Goal: Transaction & Acquisition: Purchase product/service

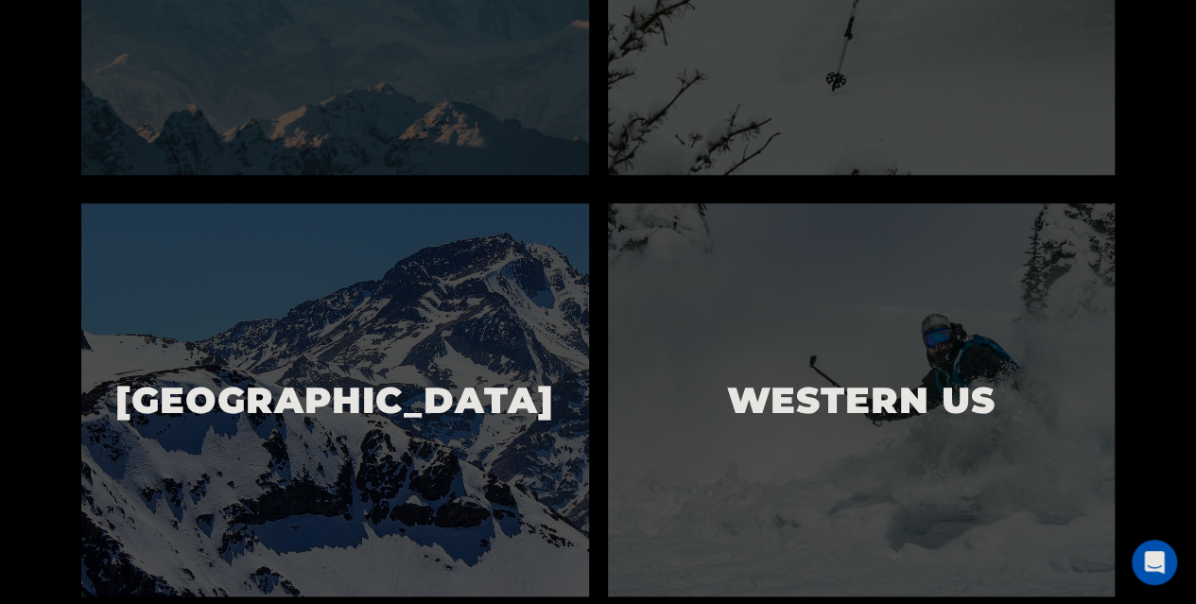
scroll to position [945, 0]
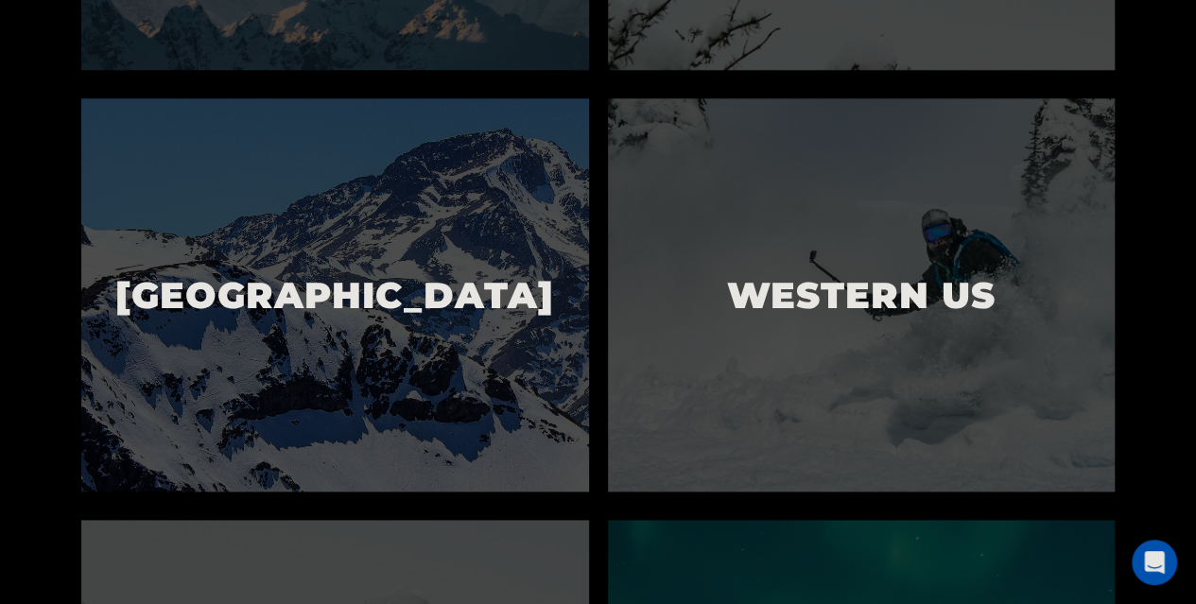
click at [504, 226] on img at bounding box center [335, 294] width 508 height 392
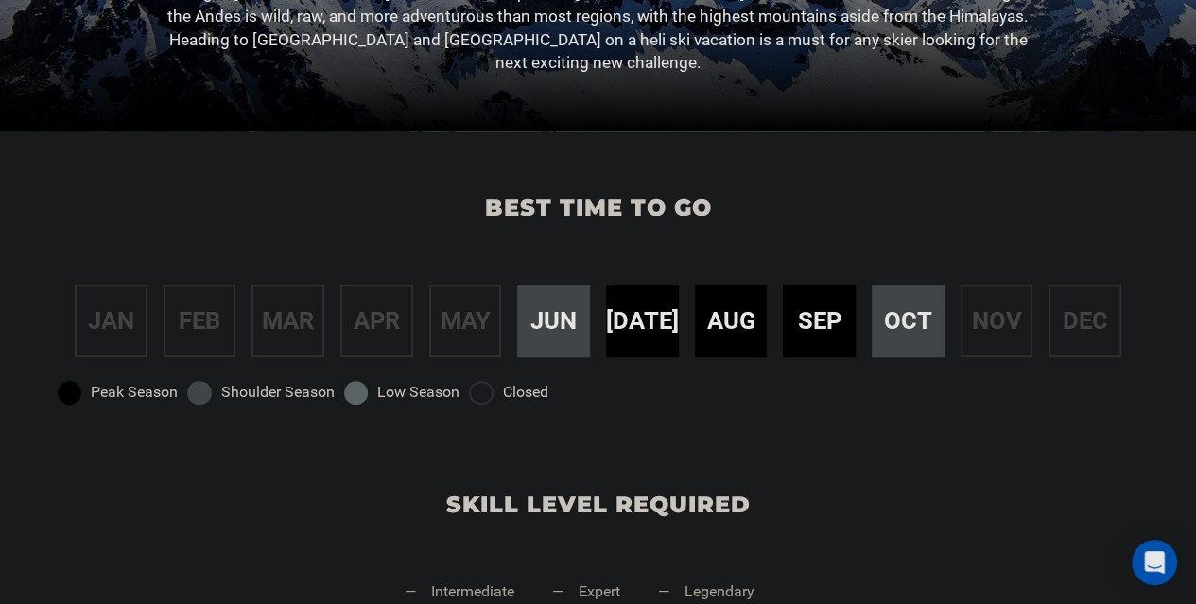
scroll to position [567, 0]
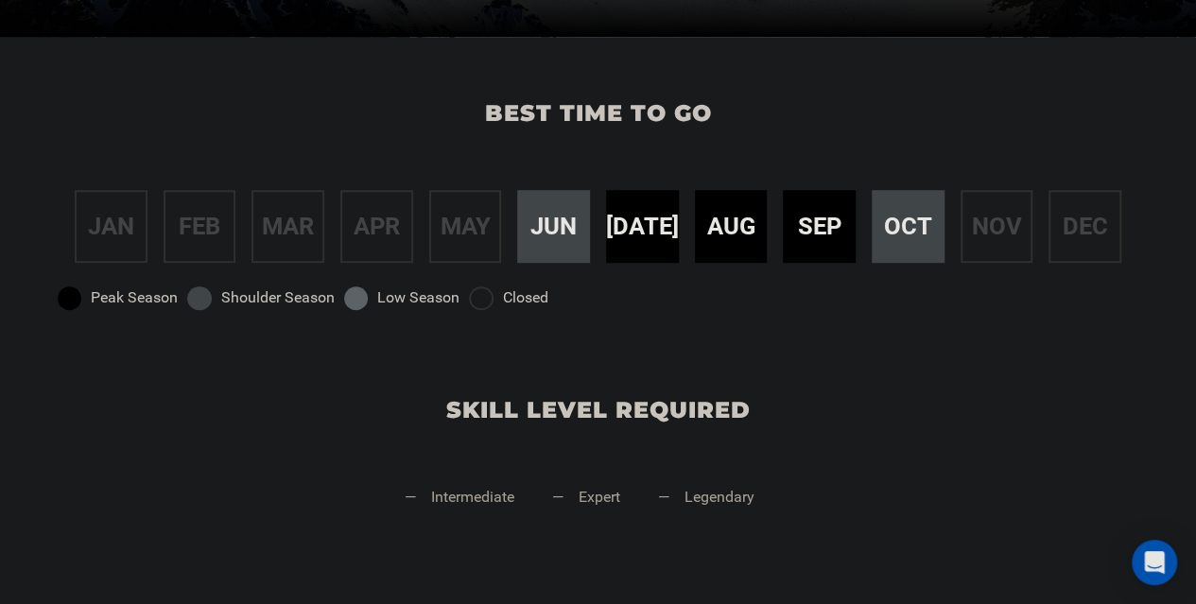
click at [912, 225] on span "oct" at bounding box center [908, 226] width 48 height 35
click at [539, 228] on span "jun" at bounding box center [553, 226] width 46 height 35
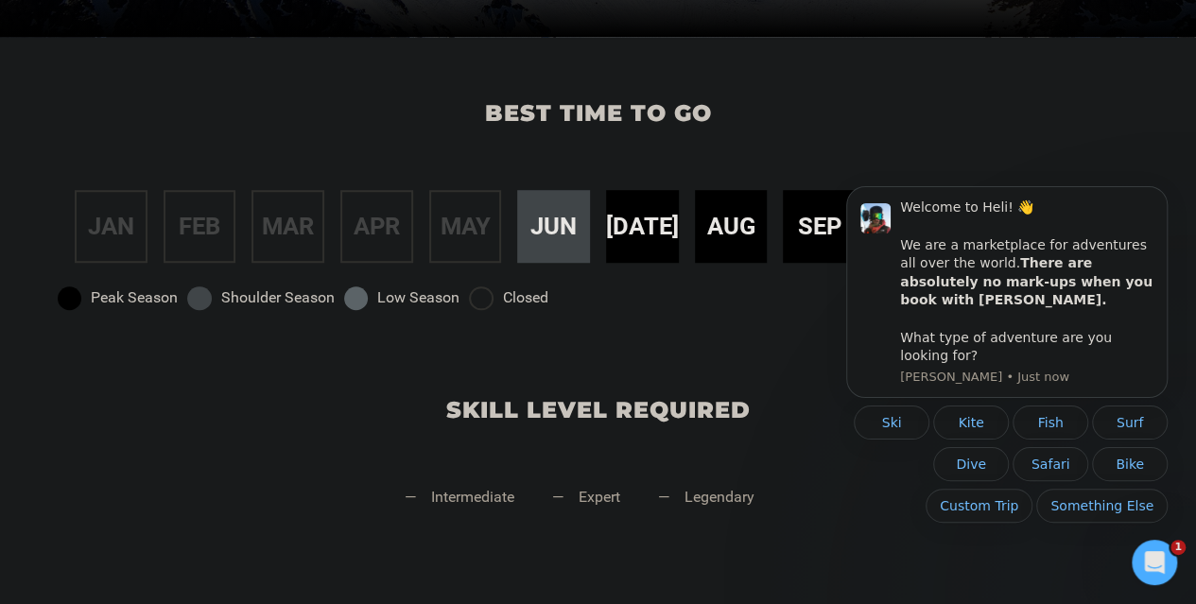
scroll to position [0, 0]
click at [886, 418] on button "Ski" at bounding box center [892, 423] width 76 height 34
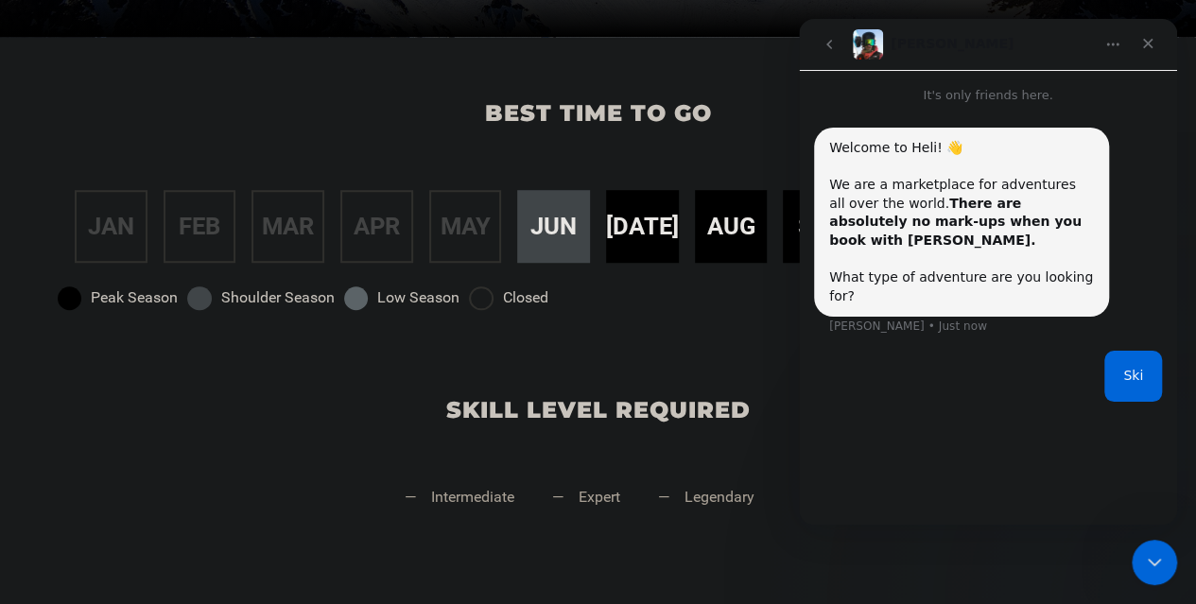
click at [685, 326] on div "Best time to go jan feb mar apr may jun [DATE] aug sep oct nov dec Peak Season …" at bounding box center [598, 185] width 1196 height 297
click at [1148, 47] on icon "Close" at bounding box center [1147, 43] width 15 height 15
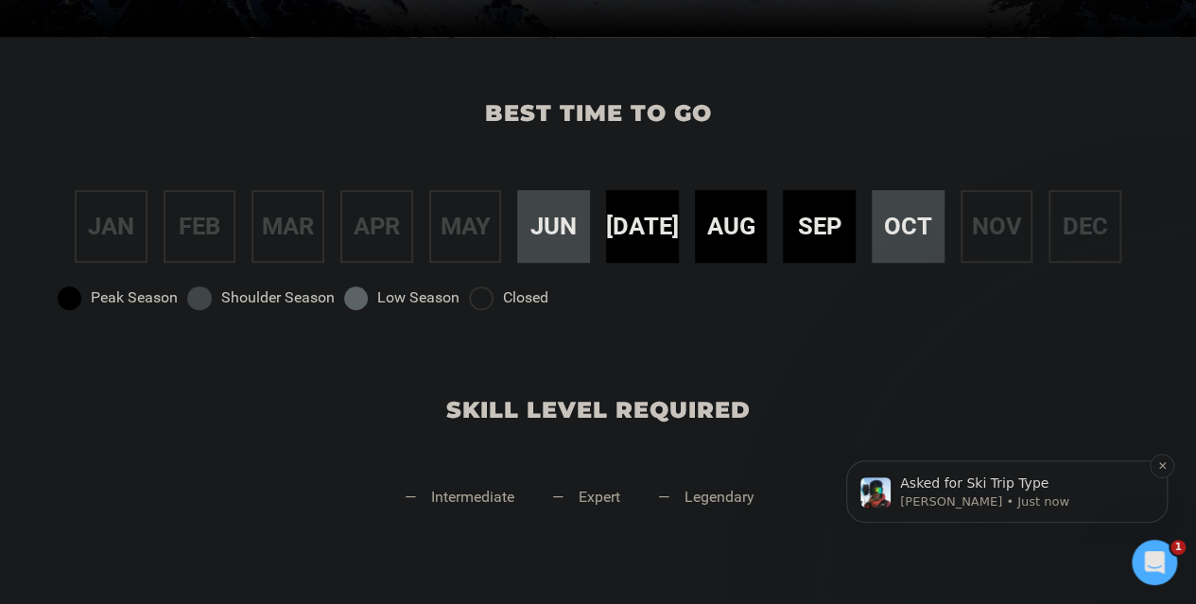
scroll to position [100, 0]
click at [968, 495] on p "[PERSON_NAME] • Just now" at bounding box center [1022, 502] width 244 height 17
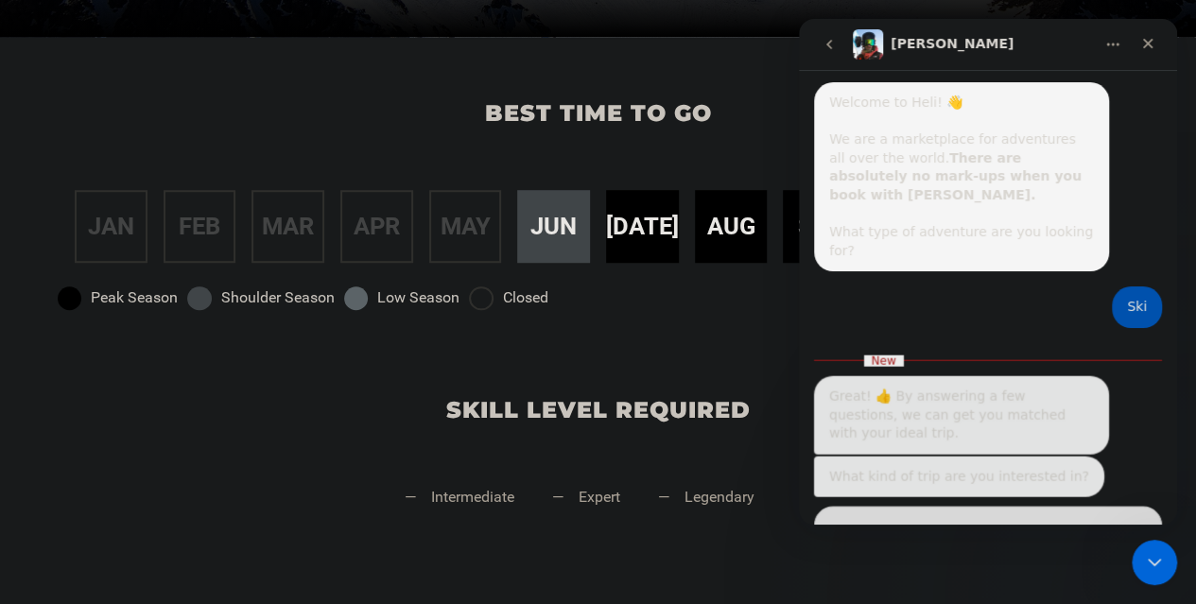
scroll to position [130, 0]
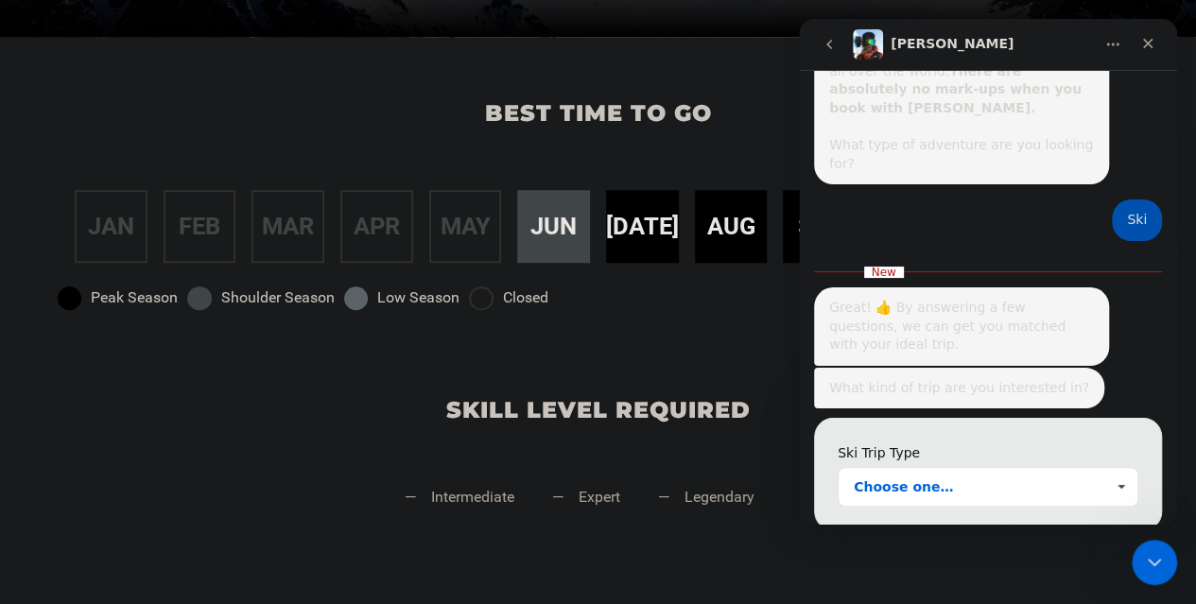
click at [980, 468] on span "Choose one…" at bounding box center [979, 487] width 251 height 38
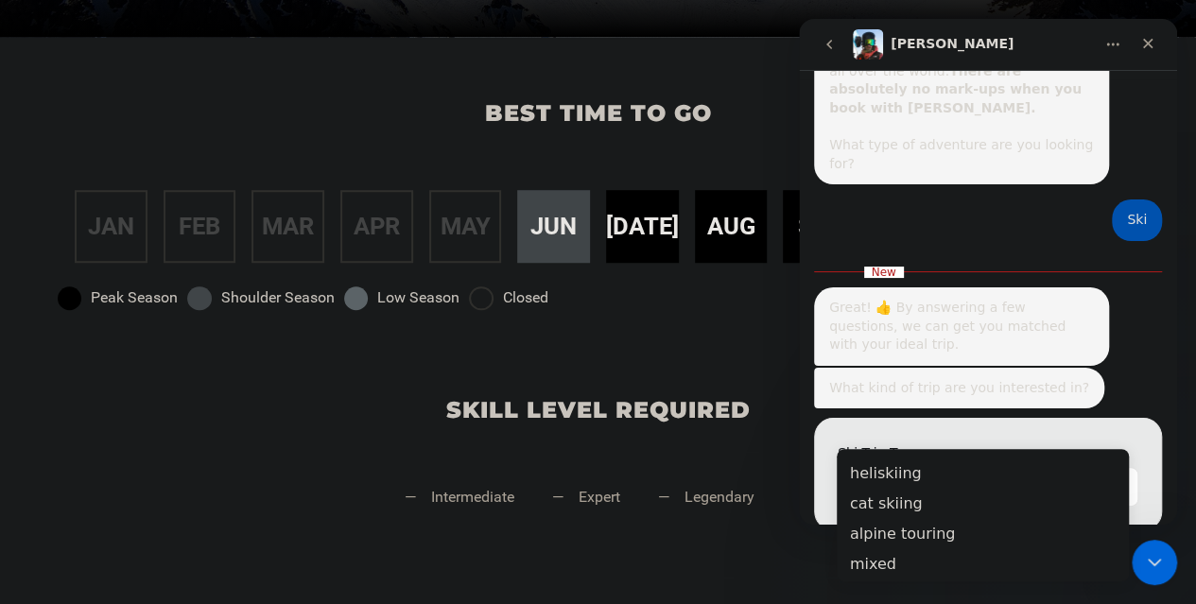
scroll to position [0, 0]
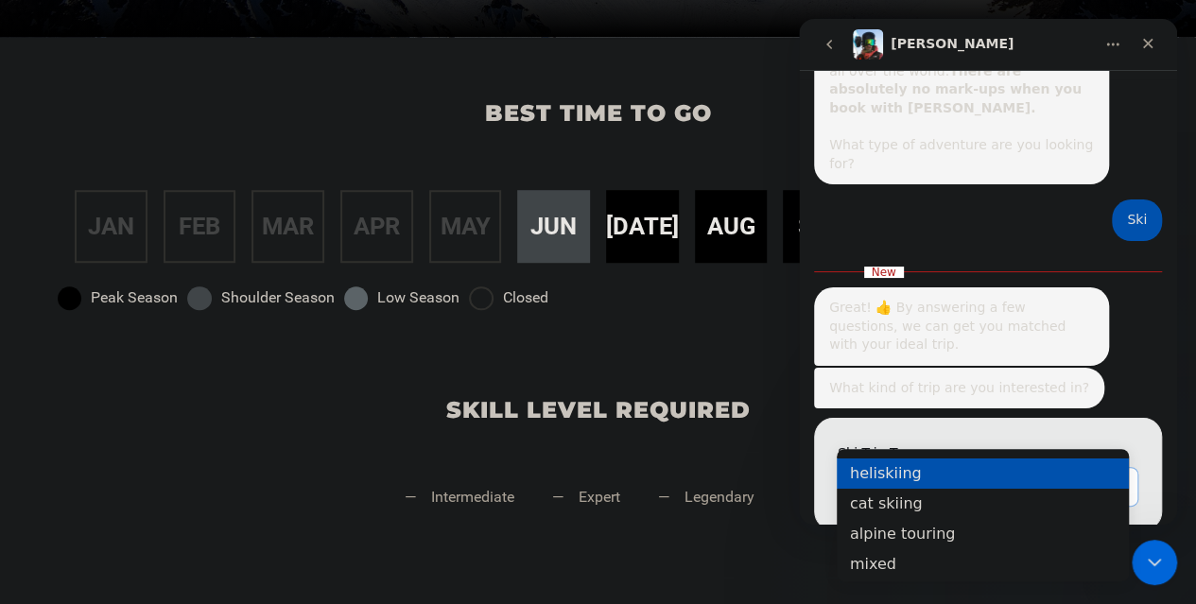
click at [954, 477] on div "heliskiing" at bounding box center [983, 474] width 292 height 30
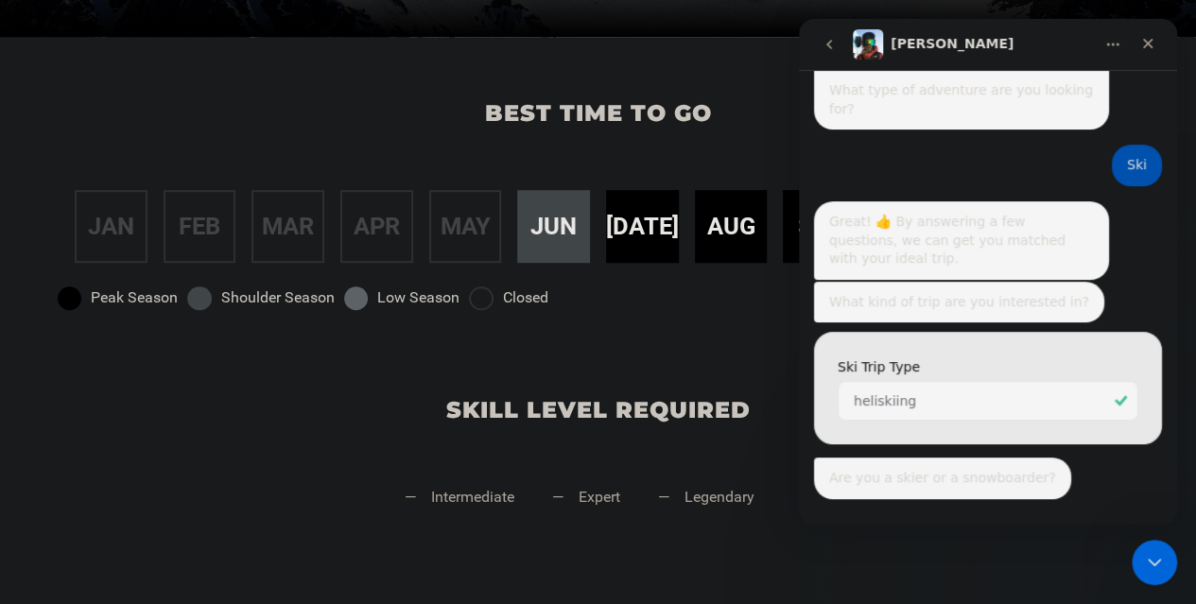
scroll to position [210, 0]
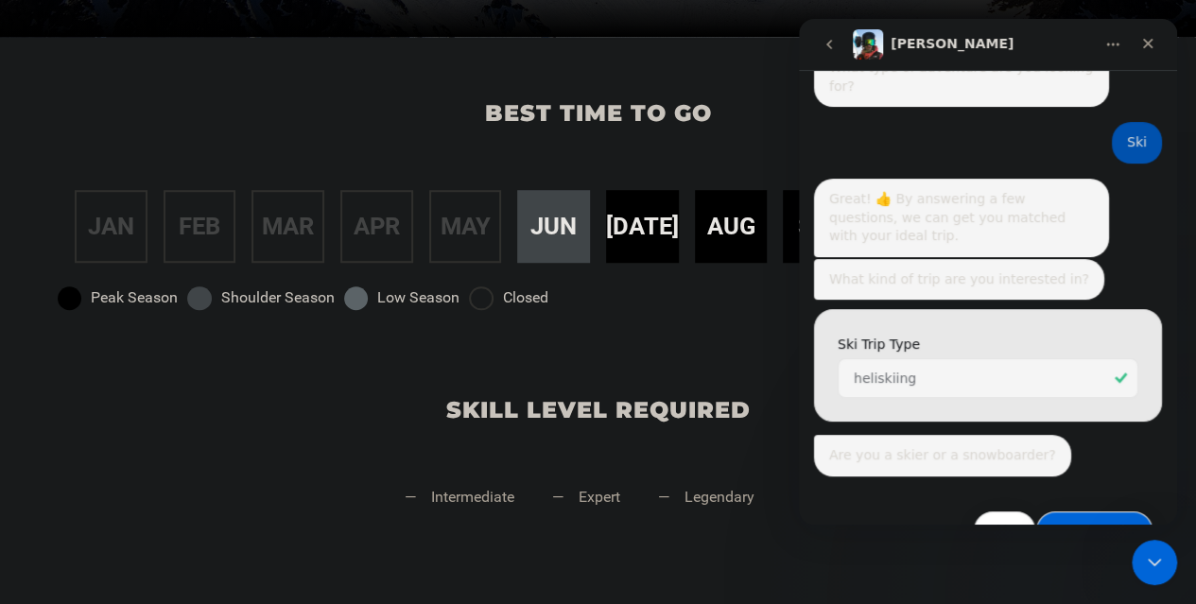
click at [1107, 512] on button "Snowboarder" at bounding box center [1094, 531] width 116 height 38
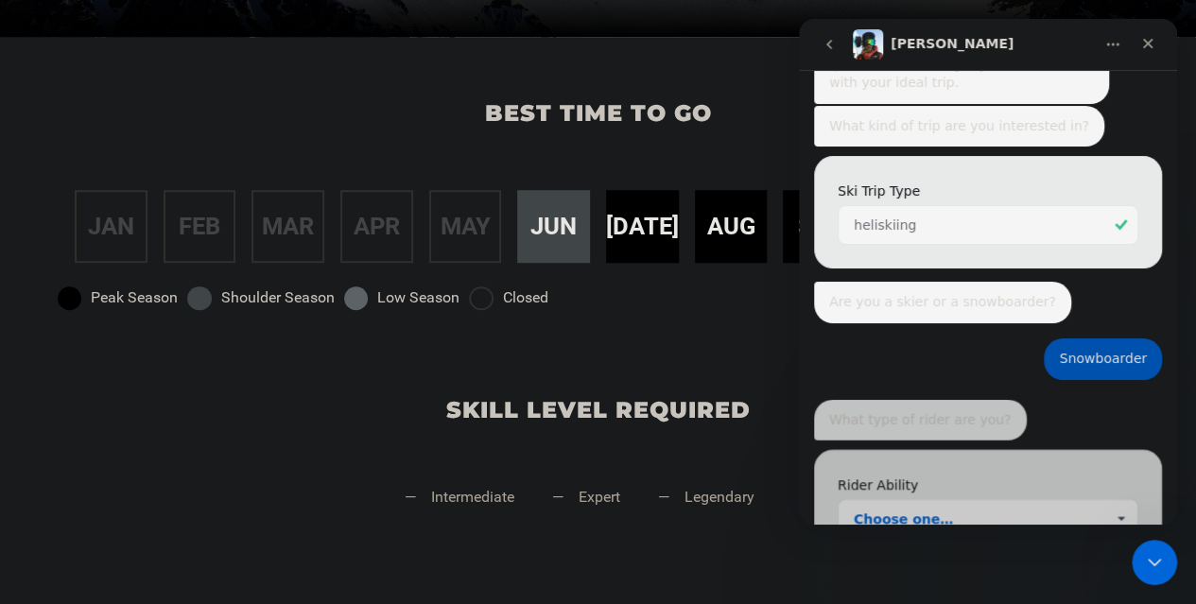
scroll to position [388, 0]
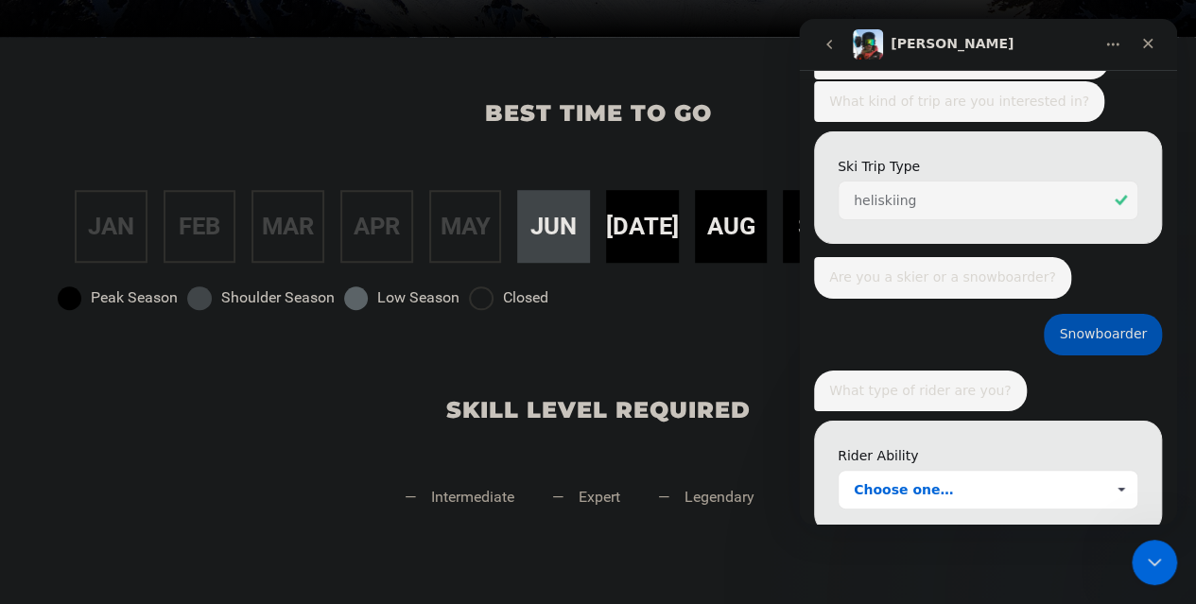
click at [994, 471] on span "Choose one…" at bounding box center [979, 490] width 251 height 38
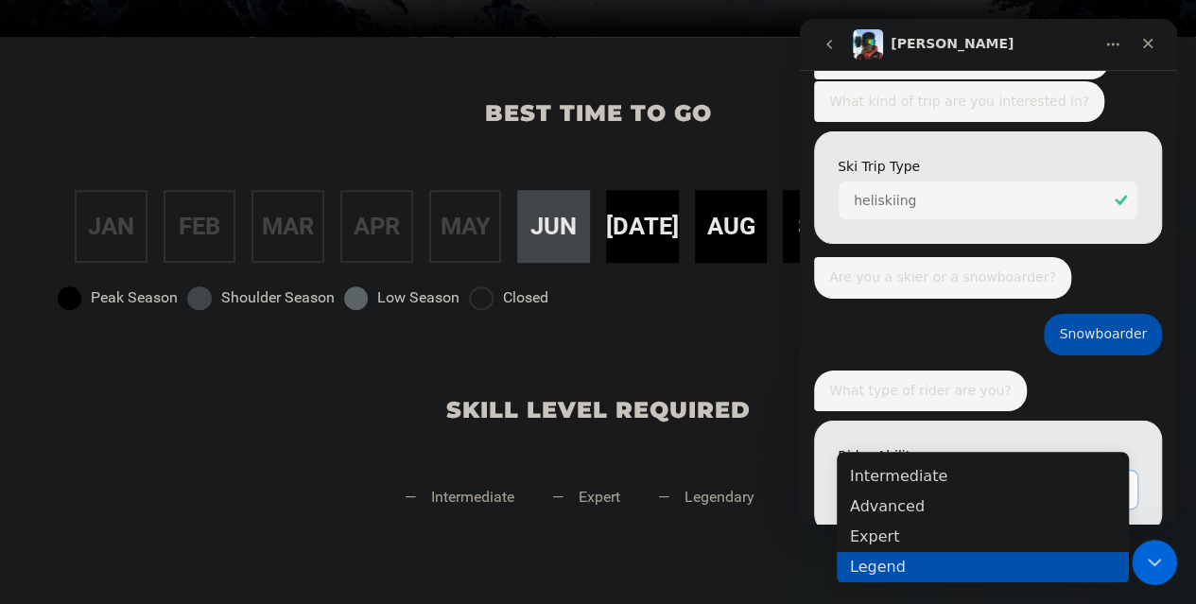
scroll to position [17, 0]
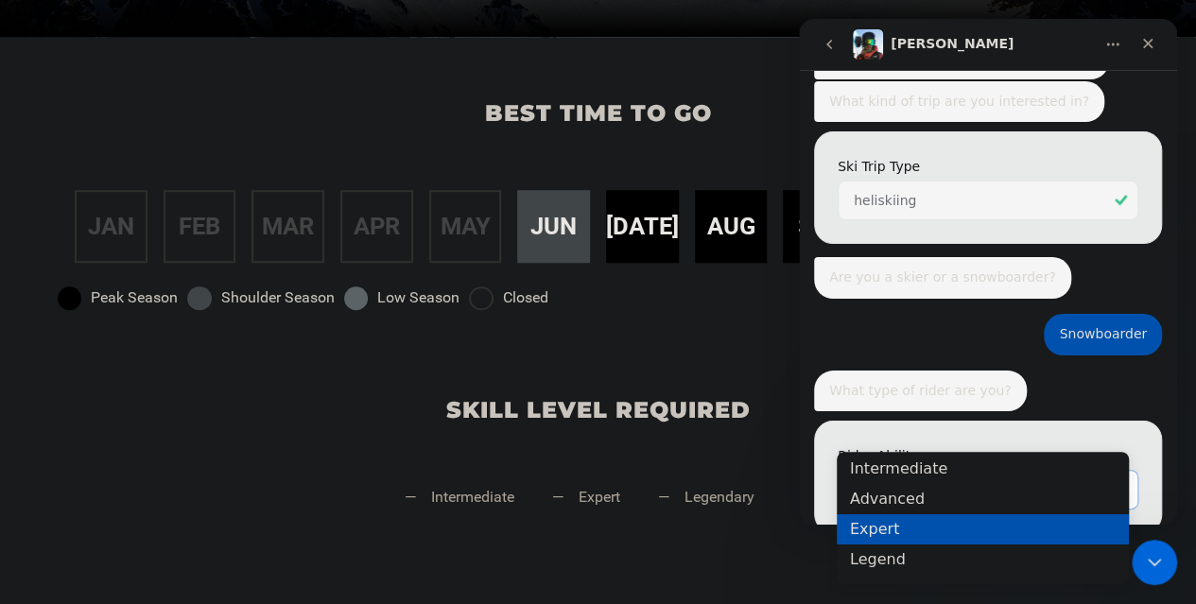
click at [979, 529] on div "Expert" at bounding box center [983, 529] width 292 height 30
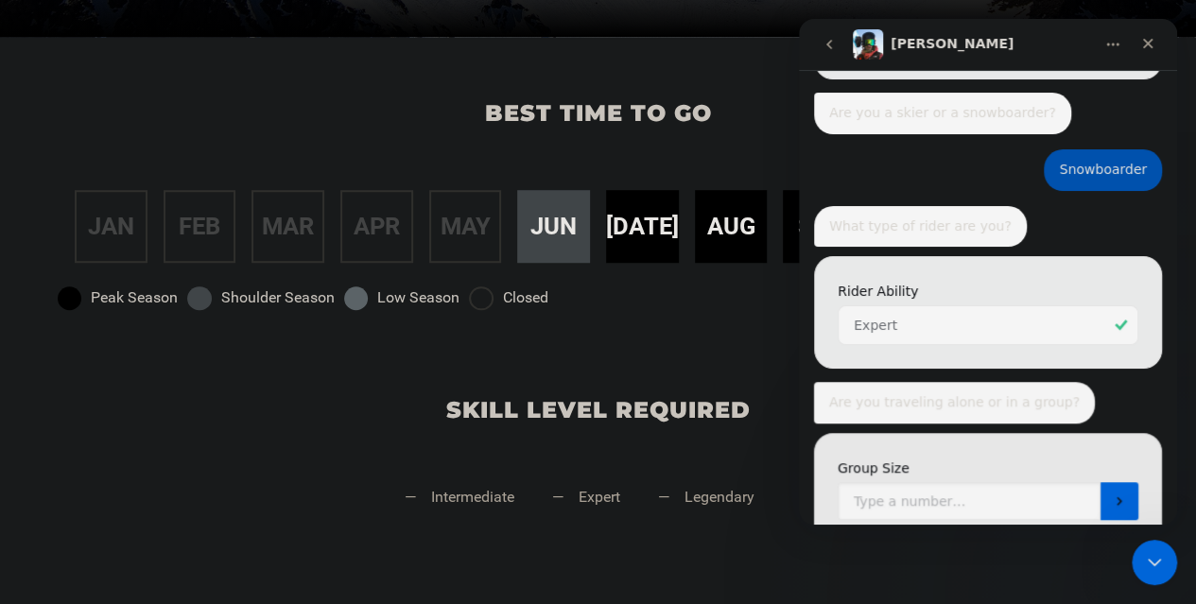
scroll to position [562, 0]
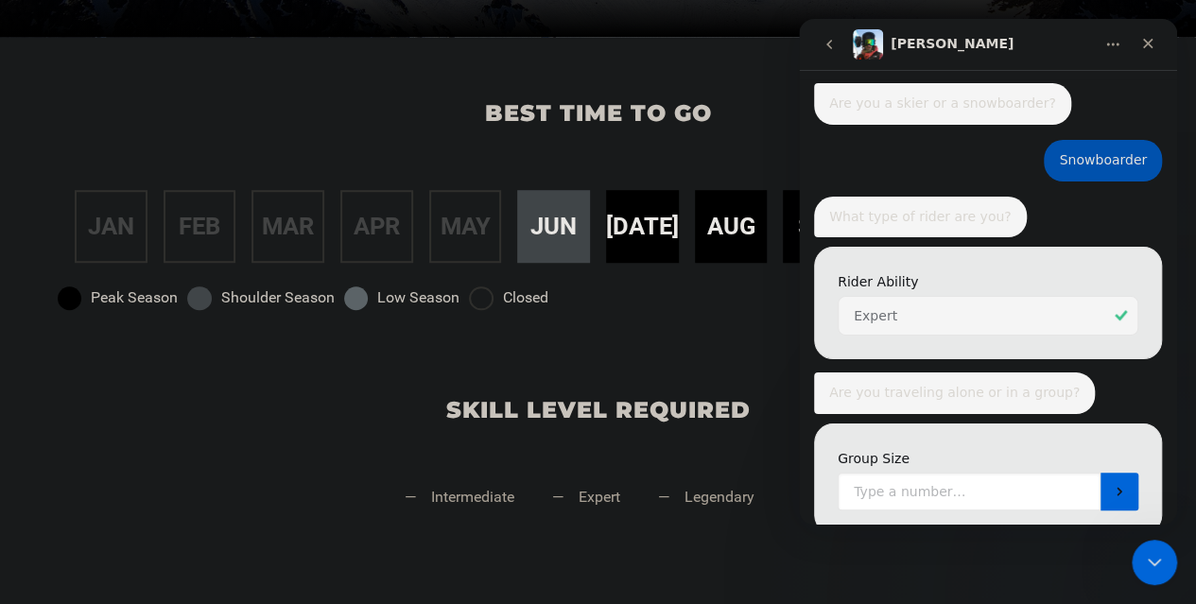
click at [945, 473] on input "Group Size" at bounding box center [969, 492] width 263 height 38
type input "4"
click at [1112, 484] on icon "Submit" at bounding box center [1119, 491] width 15 height 15
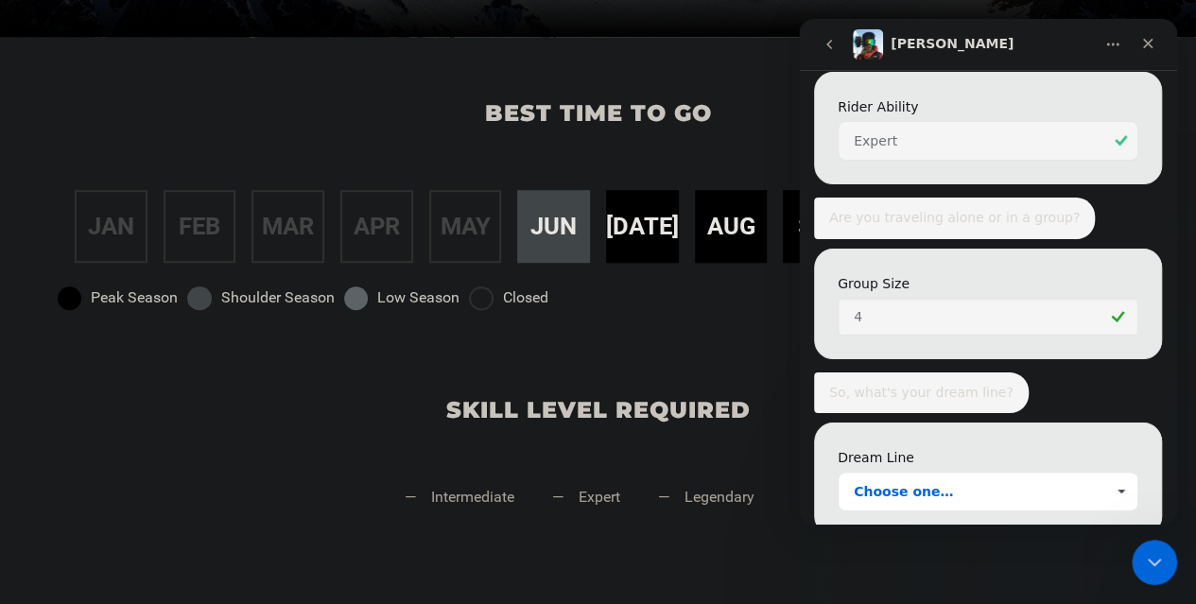
click at [1025, 473] on span "Choose one…" at bounding box center [979, 492] width 251 height 38
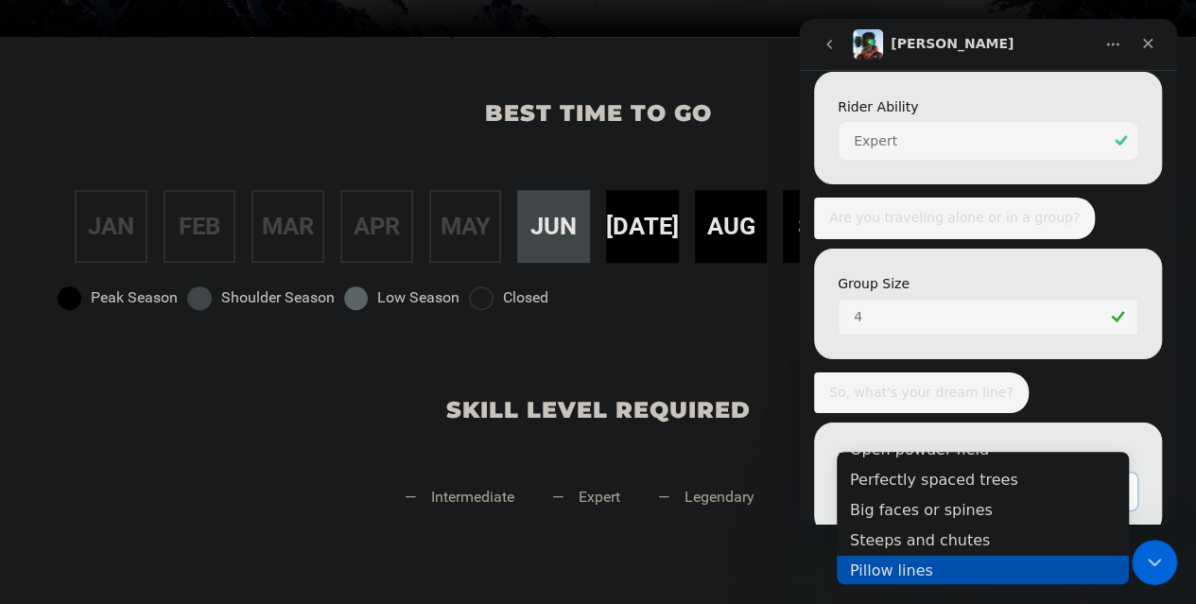
scroll to position [0, 0]
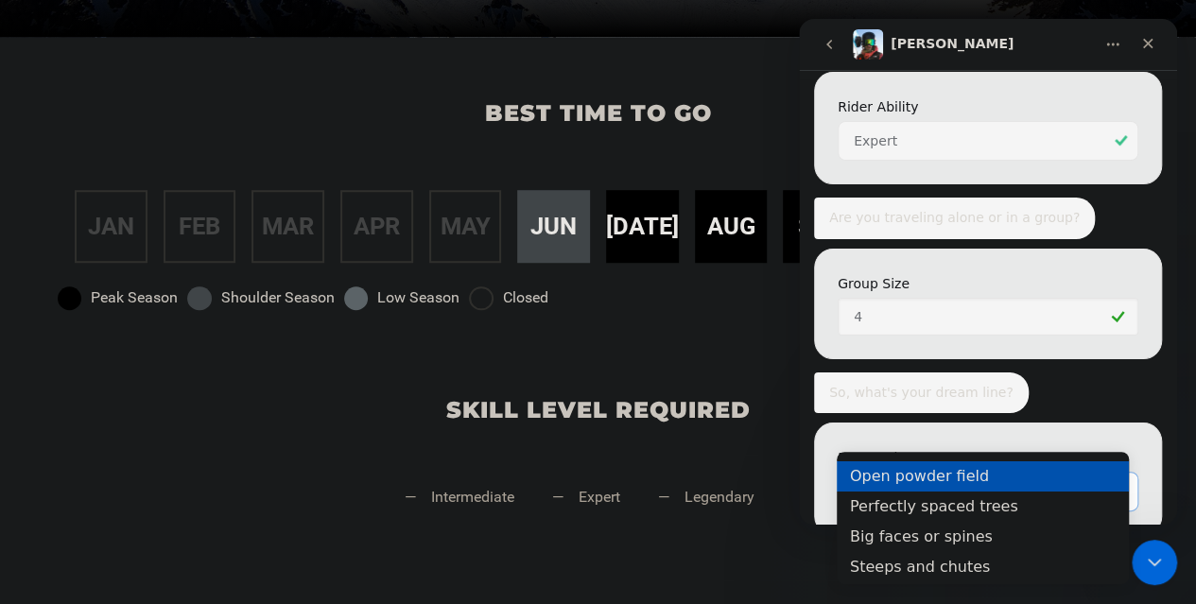
click at [1037, 478] on div "Open powder field" at bounding box center [983, 475] width 292 height 30
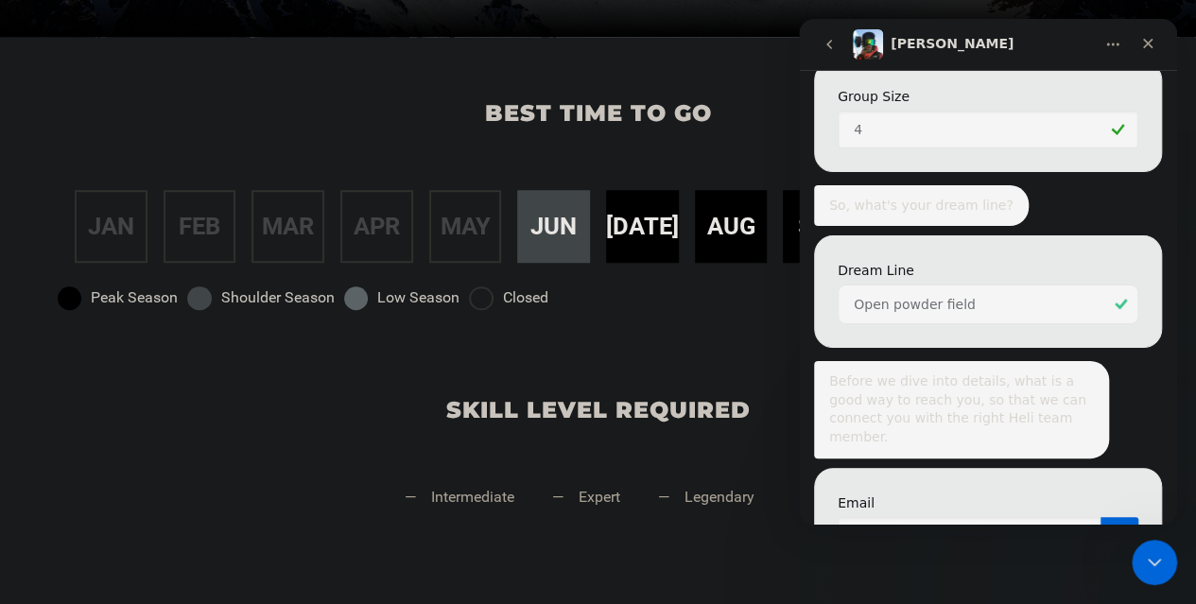
scroll to position [947, 0]
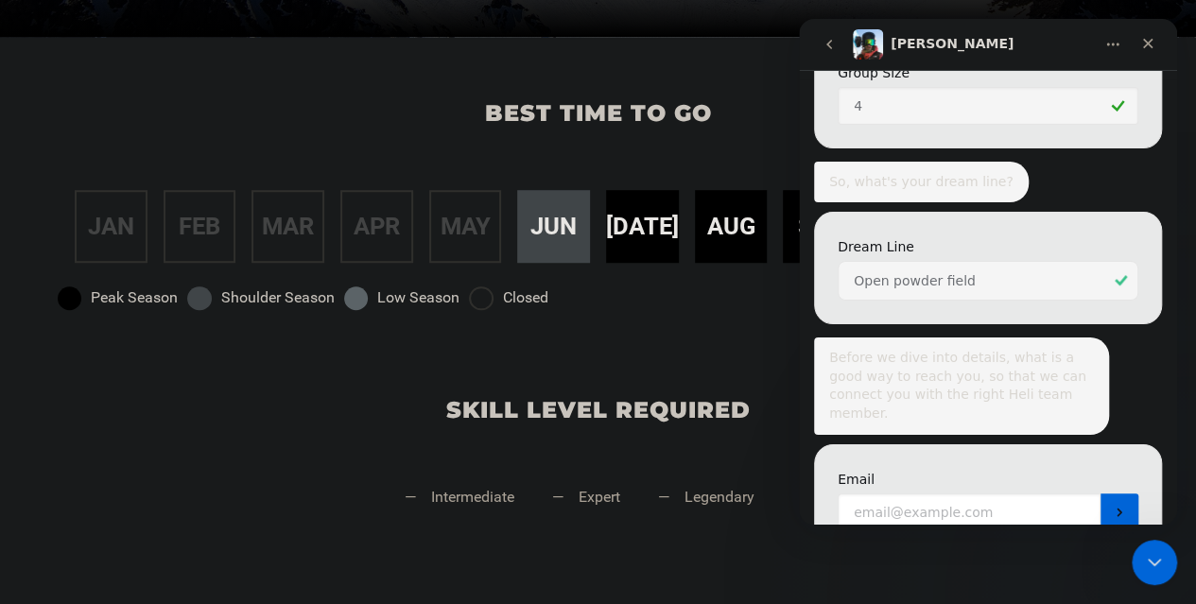
click at [1023, 494] on input "Enter your email" at bounding box center [969, 513] width 263 height 38
click at [773, 342] on div "Skill Level Required — intermediate — expert — legendary" at bounding box center [598, 448] width 1196 height 228
click at [1145, 50] on icon "Close" at bounding box center [1147, 43] width 15 height 15
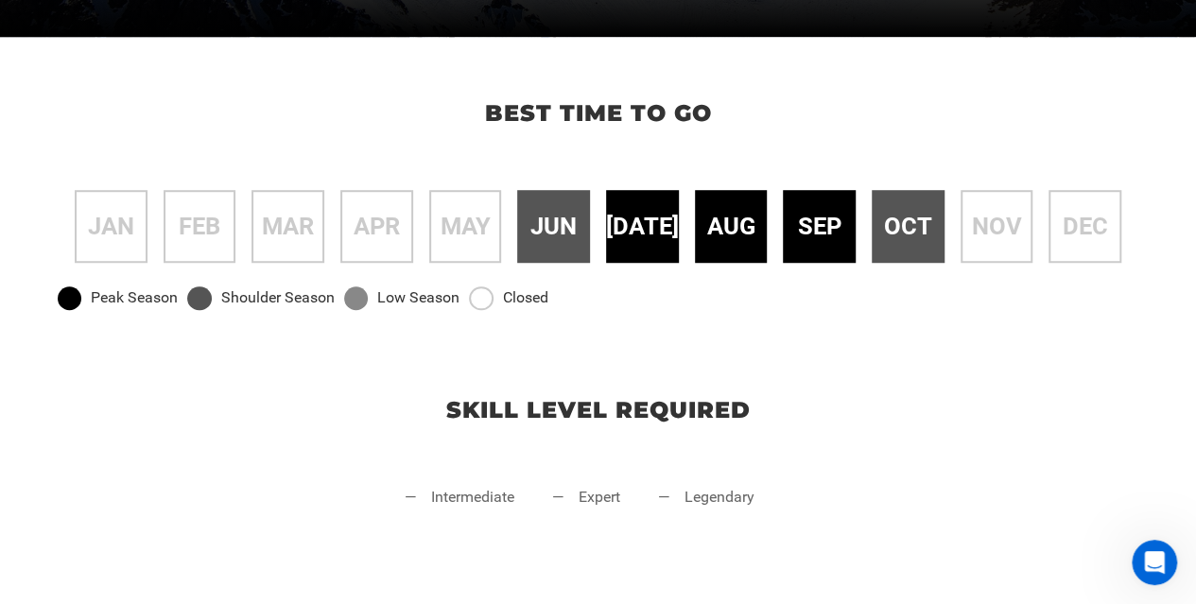
click at [635, 318] on div "Best time to go jan feb mar apr may jun [DATE] aug sep oct nov dec Peak Season …" at bounding box center [598, 185] width 1196 height 297
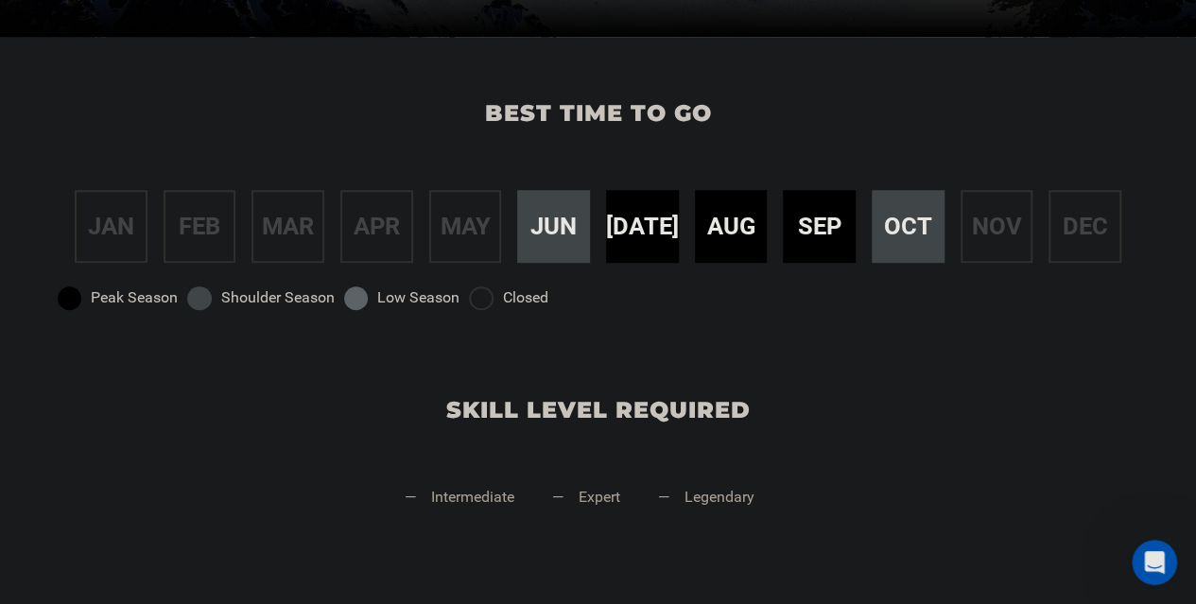
click at [633, 318] on div "Best time to go jan feb mar apr may jun [DATE] aug sep oct nov dec Peak Season …" at bounding box center [598, 185] width 1196 height 297
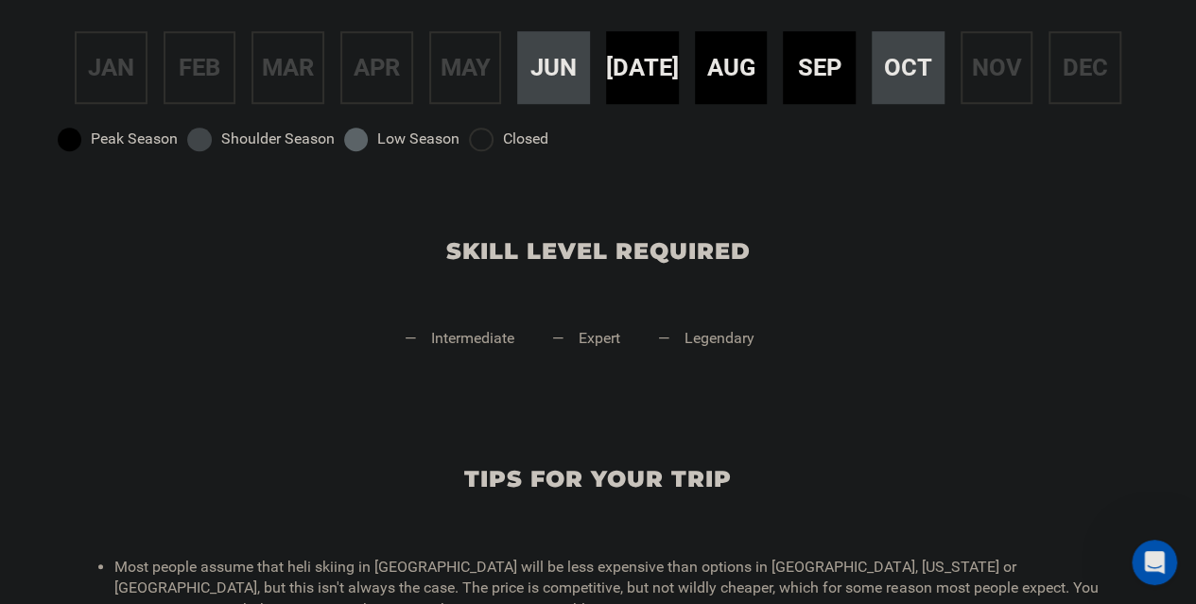
scroll to position [756, 0]
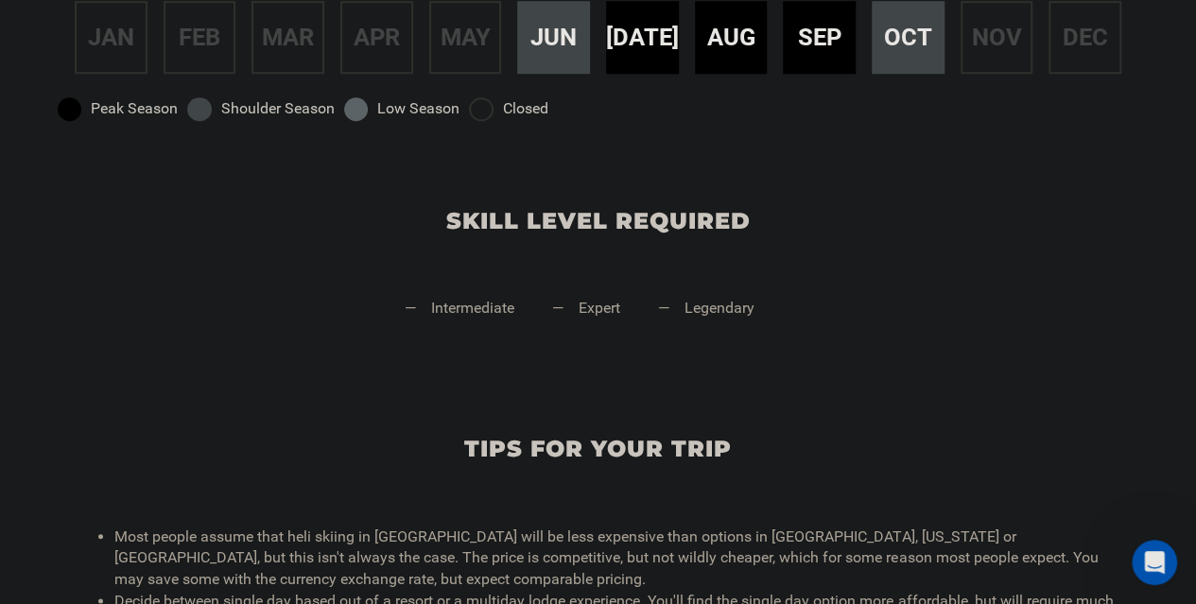
drag, startPoint x: 486, startPoint y: 303, endPoint x: 614, endPoint y: 325, distance: 129.6
click at [489, 303] on li "— intermediate" at bounding box center [460, 326] width 110 height 57
click at [618, 326] on li "— expert" at bounding box center [586, 326] width 68 height 57
drag, startPoint x: 687, startPoint y: 305, endPoint x: 705, endPoint y: 305, distance: 18.0
click at [692, 305] on li "— legendary" at bounding box center [706, 326] width 96 height 57
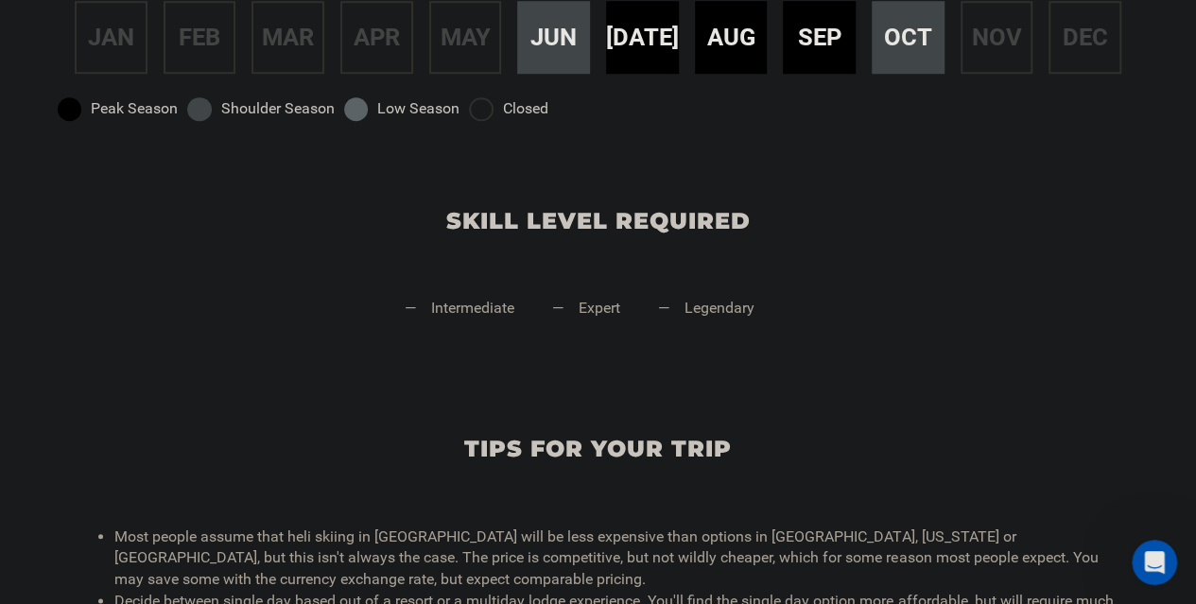
drag, startPoint x: 514, startPoint y: 280, endPoint x: 487, endPoint y: 268, distance: 30.0
click at [493, 284] on div "Skill Level Required — intermediate — expert — legendary" at bounding box center [598, 259] width 1196 height 228
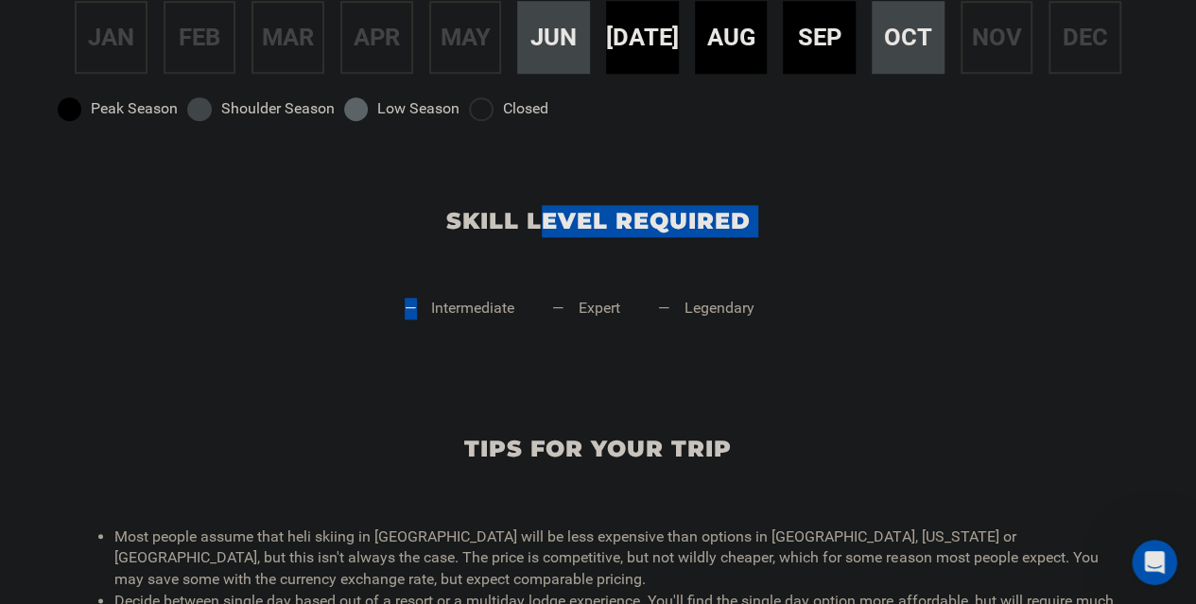
drag, startPoint x: 494, startPoint y: 241, endPoint x: 553, endPoint y: 234, distance: 60.0
click at [546, 235] on div "Skill Level Required — intermediate — expert — legendary" at bounding box center [598, 259] width 1196 height 228
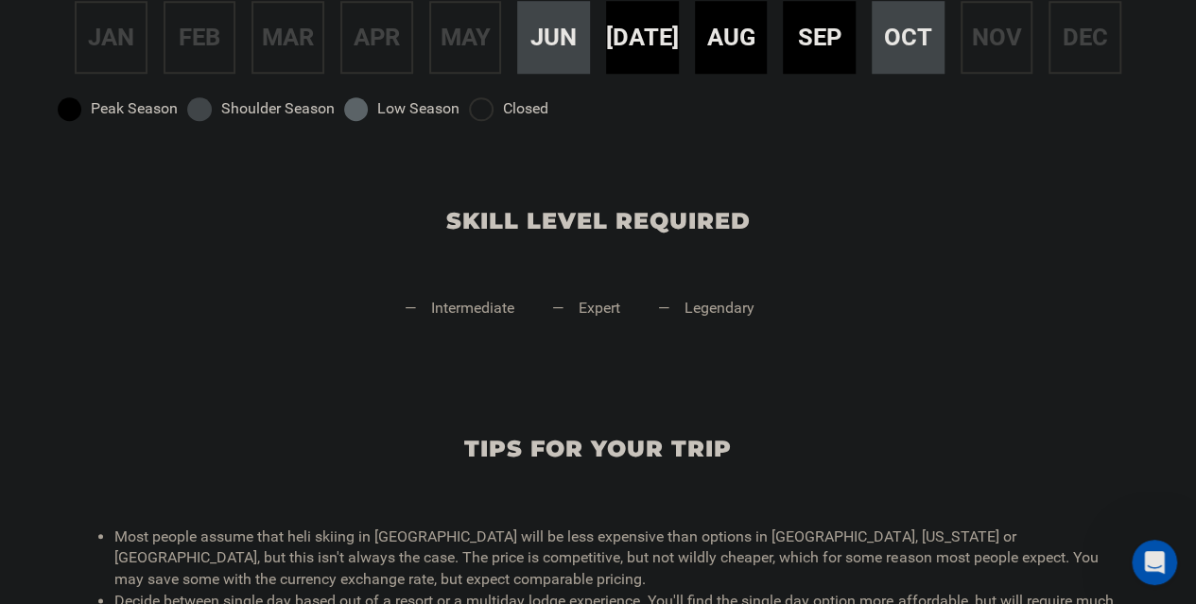
click at [794, 246] on div "Skill Level Required — intermediate — expert — legendary" at bounding box center [598, 259] width 1196 height 228
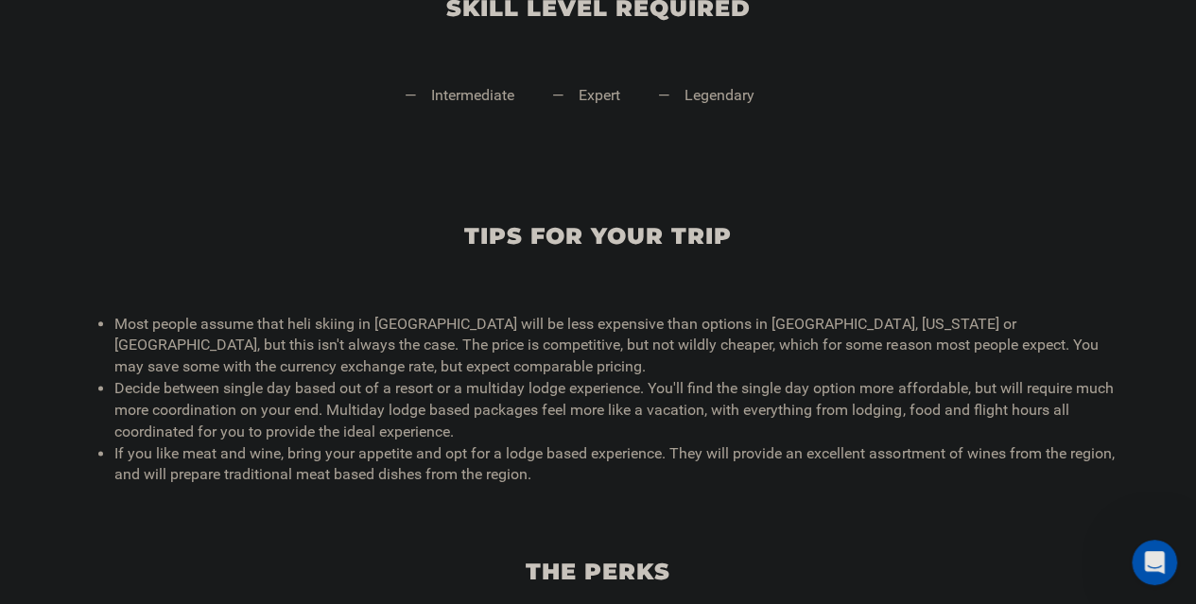
scroll to position [1040, 0]
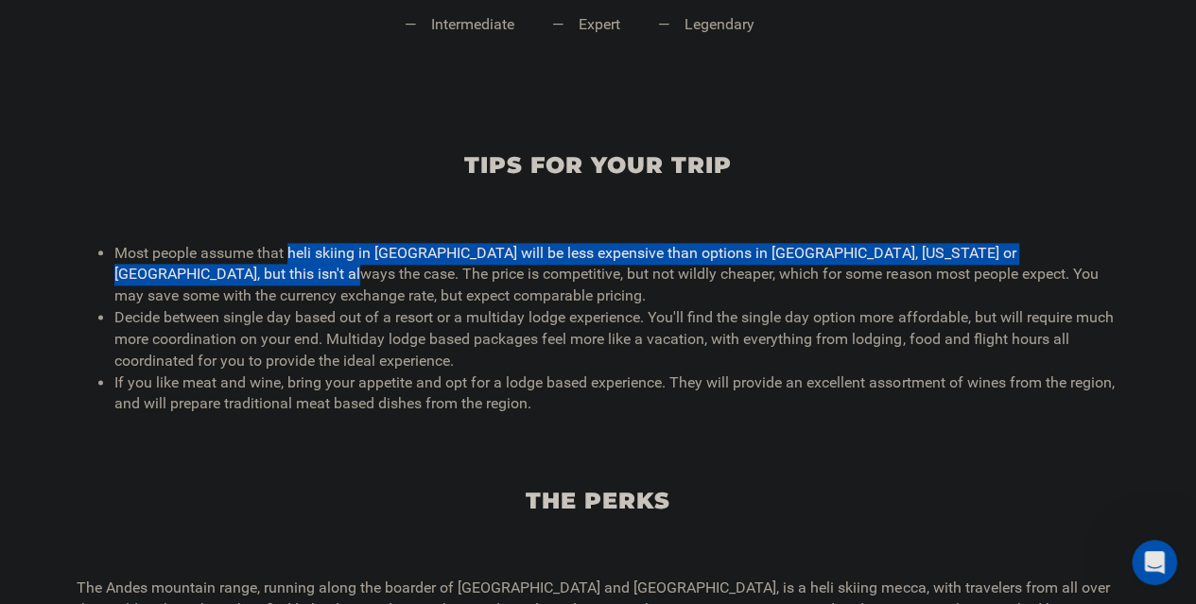
drag, startPoint x: 213, startPoint y: 271, endPoint x: 291, endPoint y: 251, distance: 81.2
click at [289, 251] on li "Most people assume that heli skiing in [GEOGRAPHIC_DATA] will be less expensive…" at bounding box center [616, 275] width 1005 height 65
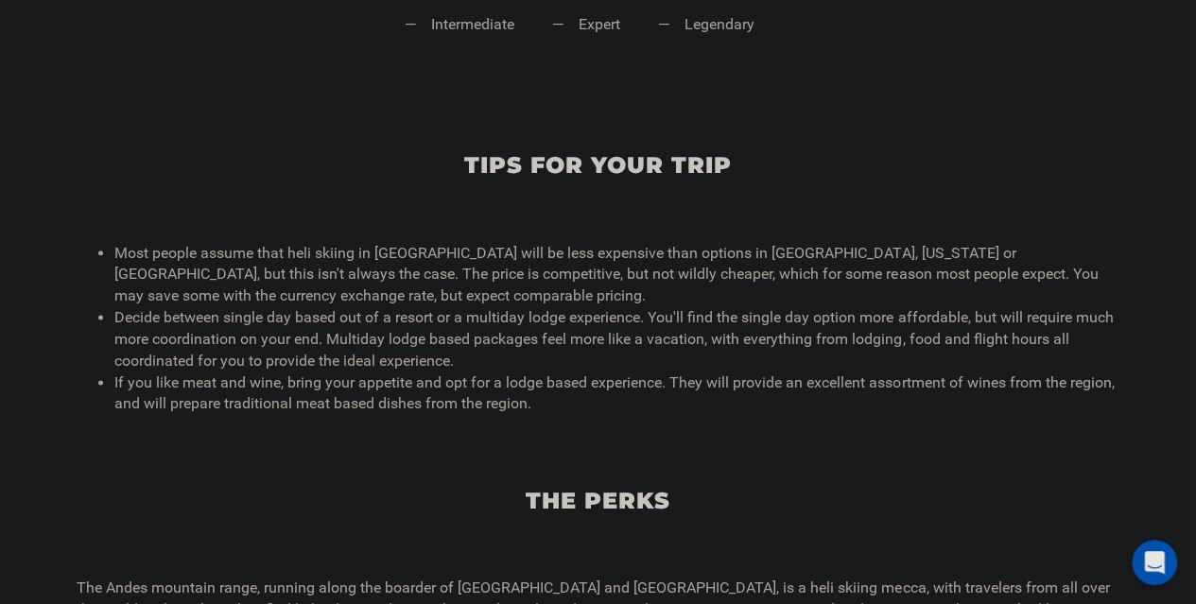
click at [384, 298] on li "Most people assume that heli skiing in [GEOGRAPHIC_DATA] will be less expensive…" at bounding box center [616, 275] width 1005 height 65
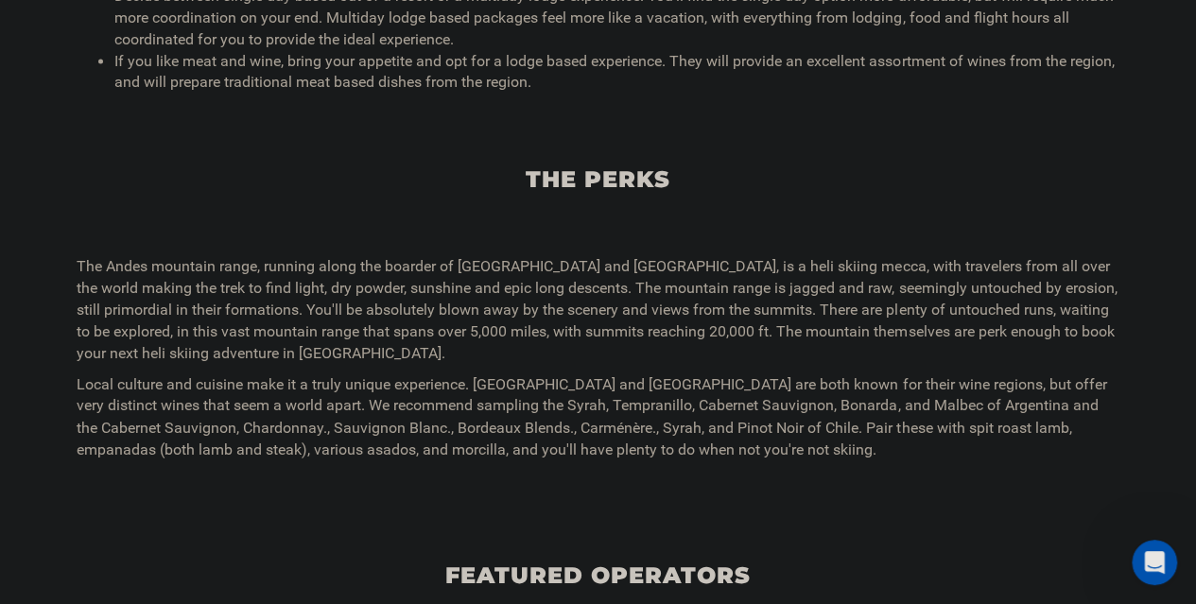
scroll to position [1418, 0]
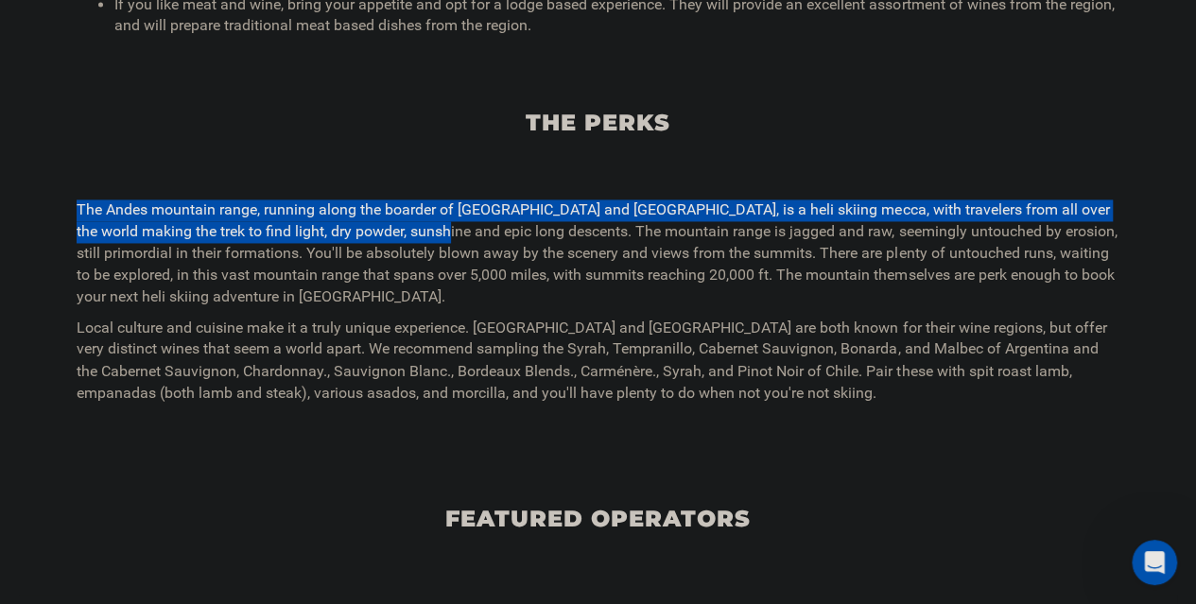
drag, startPoint x: 71, startPoint y: 198, endPoint x: 431, endPoint y: 236, distance: 362.3
click at [412, 232] on div "The Perks The Andes mountain range, running along the boarder of [GEOGRAPHIC_DA…" at bounding box center [598, 229] width 1196 height 367
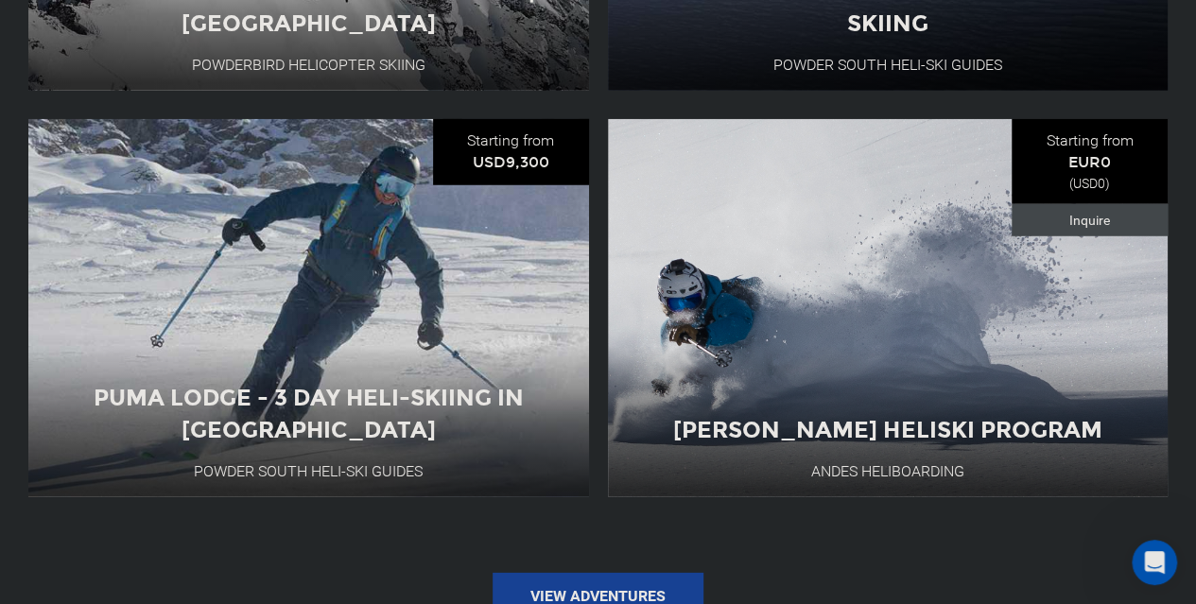
scroll to position [2647, 0]
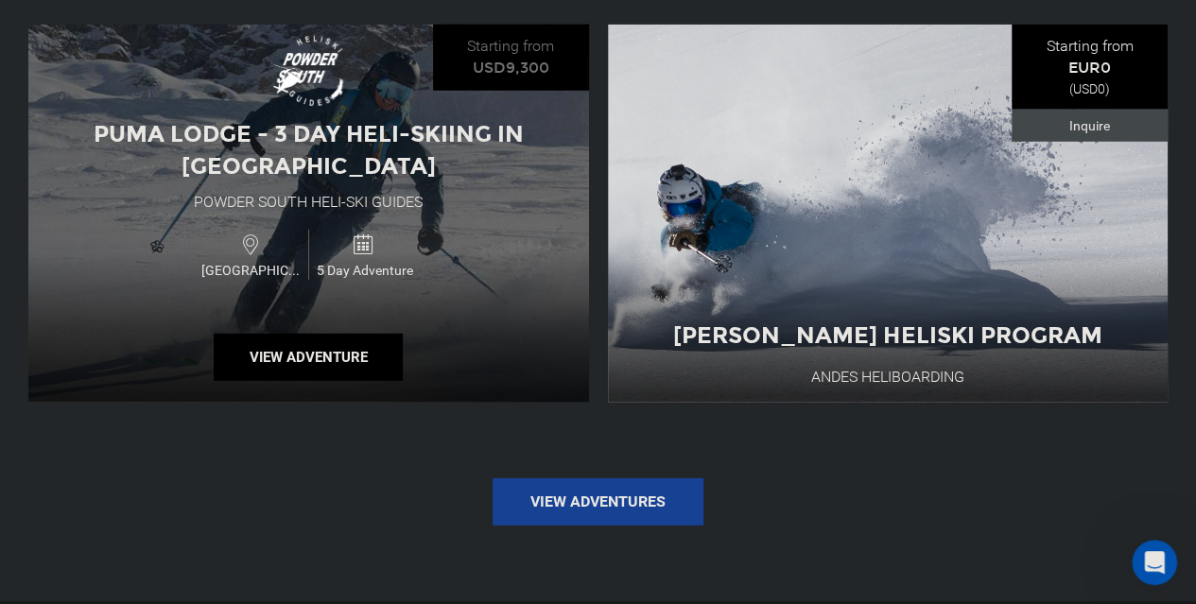
click at [512, 289] on div "Puma Lodge - 3 Day Heli-Skiing in [GEOGRAPHIC_DATA] Powder [GEOGRAPHIC_DATA]-Sk…" at bounding box center [308, 214] width 561 height 378
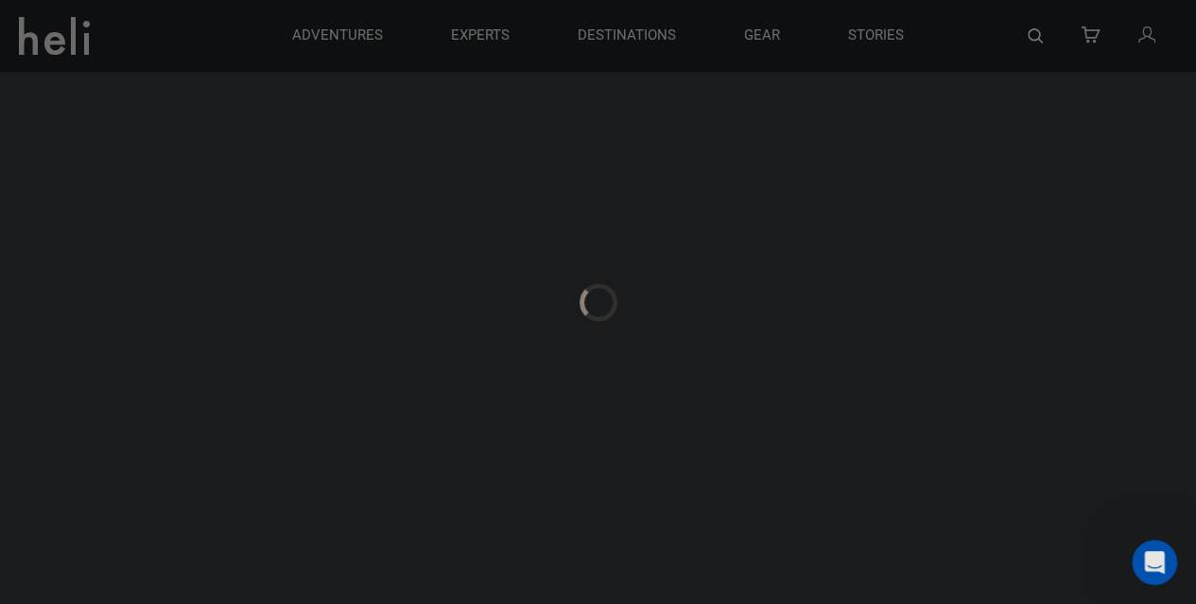
click at [367, 332] on div at bounding box center [598, 302] width 1196 height 604
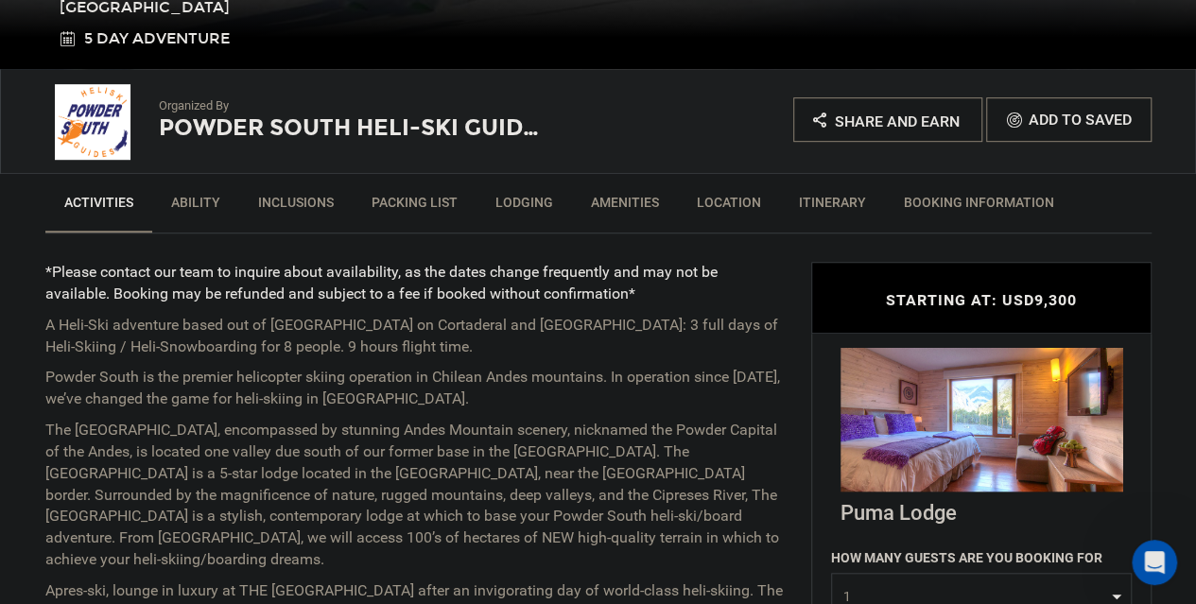
scroll to position [662, 0]
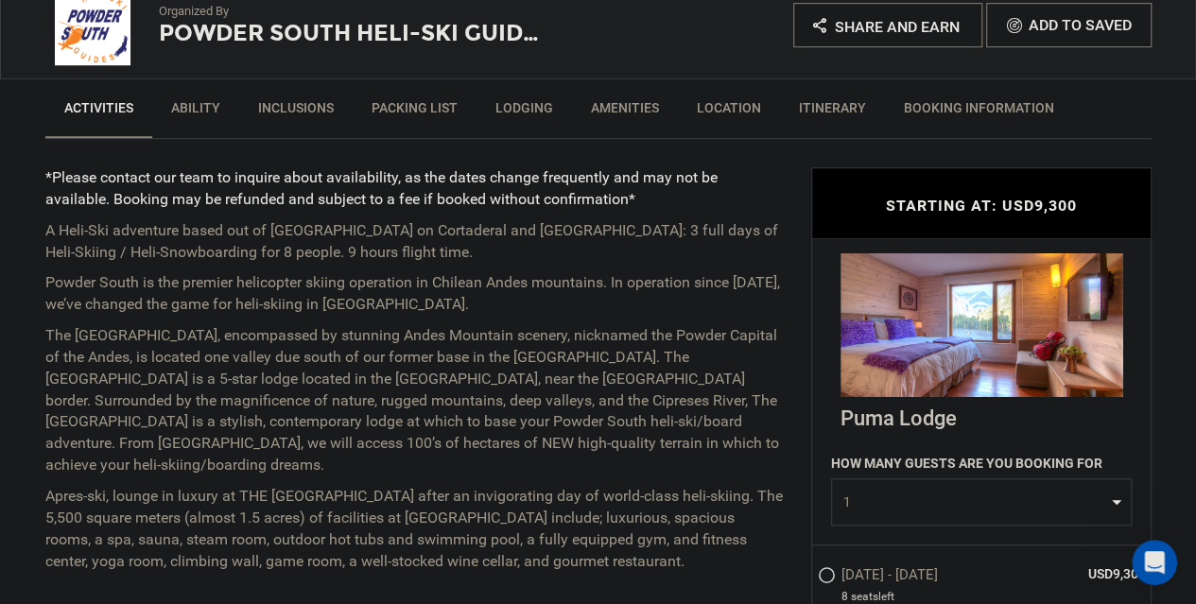
click at [955, 498] on span "1" at bounding box center [975, 502] width 264 height 19
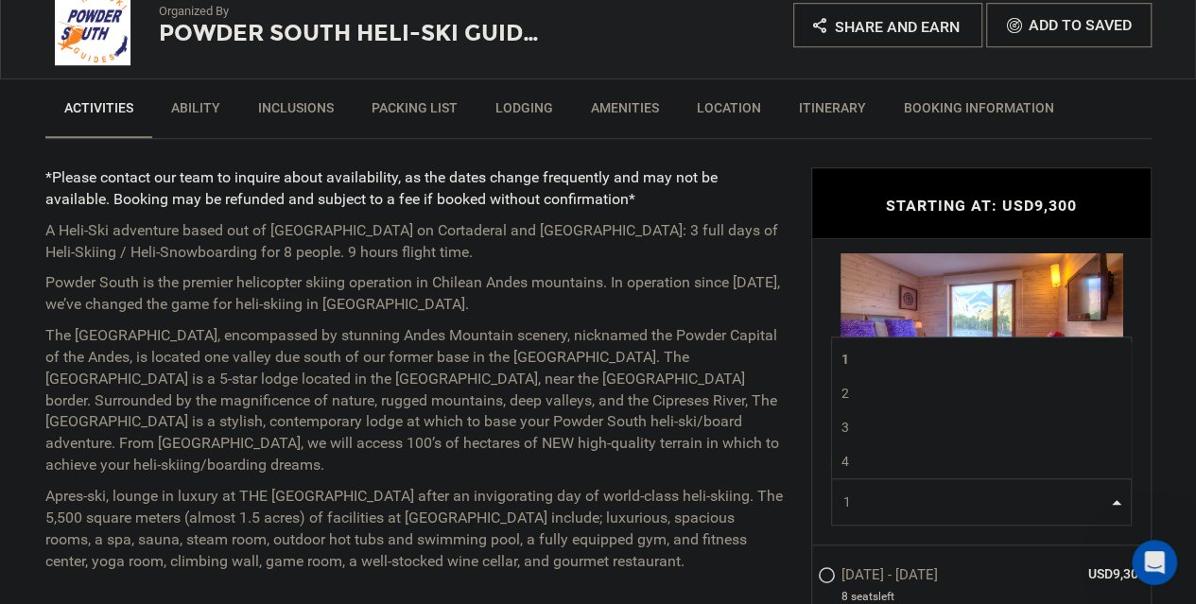
click at [926, 450] on link "4" at bounding box center [981, 461] width 299 height 34
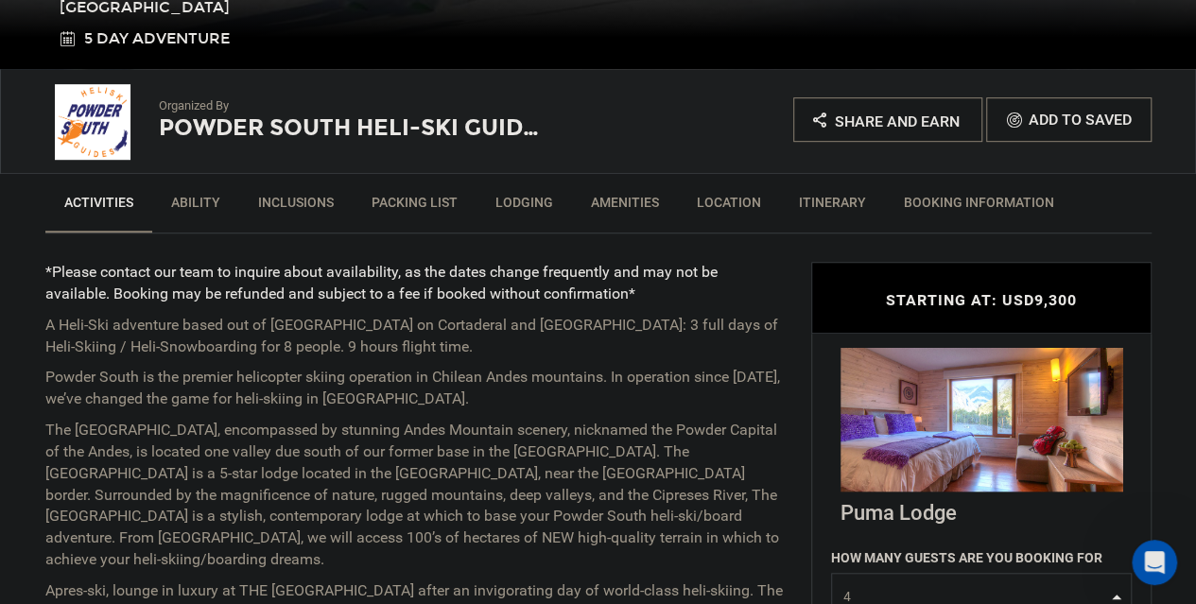
scroll to position [851, 0]
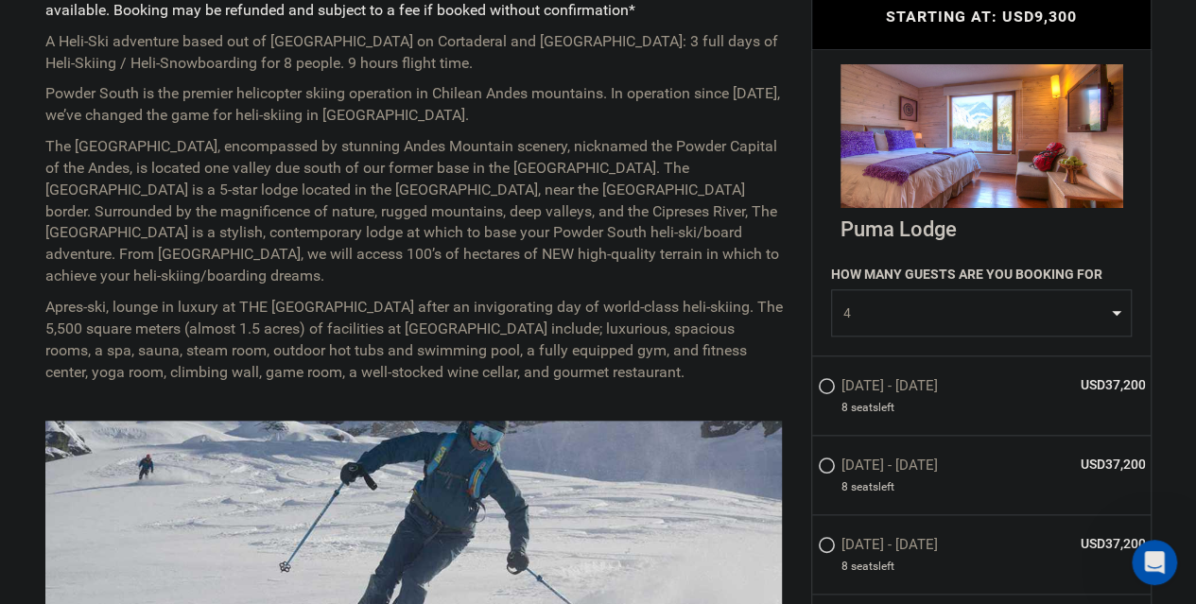
click at [976, 306] on span "4" at bounding box center [975, 312] width 264 height 19
click at [935, 364] on link "1" at bounding box center [981, 359] width 299 height 34
click at [940, 328] on button "1" at bounding box center [981, 312] width 301 height 47
click at [921, 378] on link "2" at bounding box center [981, 393] width 299 height 34
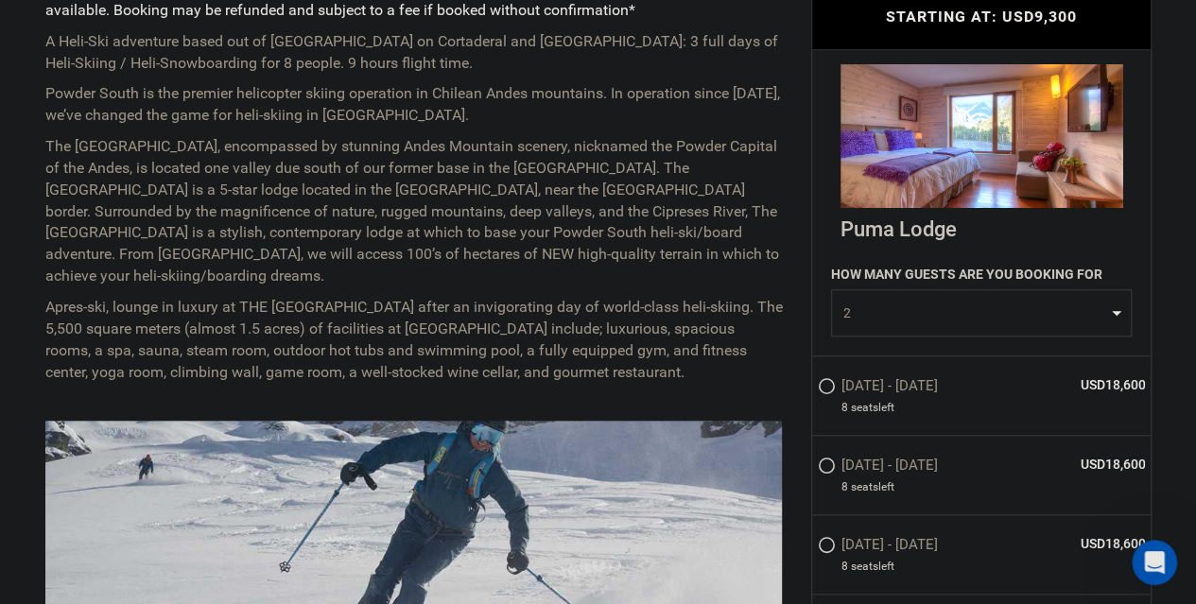
click at [938, 316] on span "2" at bounding box center [975, 312] width 264 height 19
click at [935, 454] on link "4" at bounding box center [981, 461] width 299 height 34
click at [926, 322] on button "4" at bounding box center [981, 312] width 301 height 47
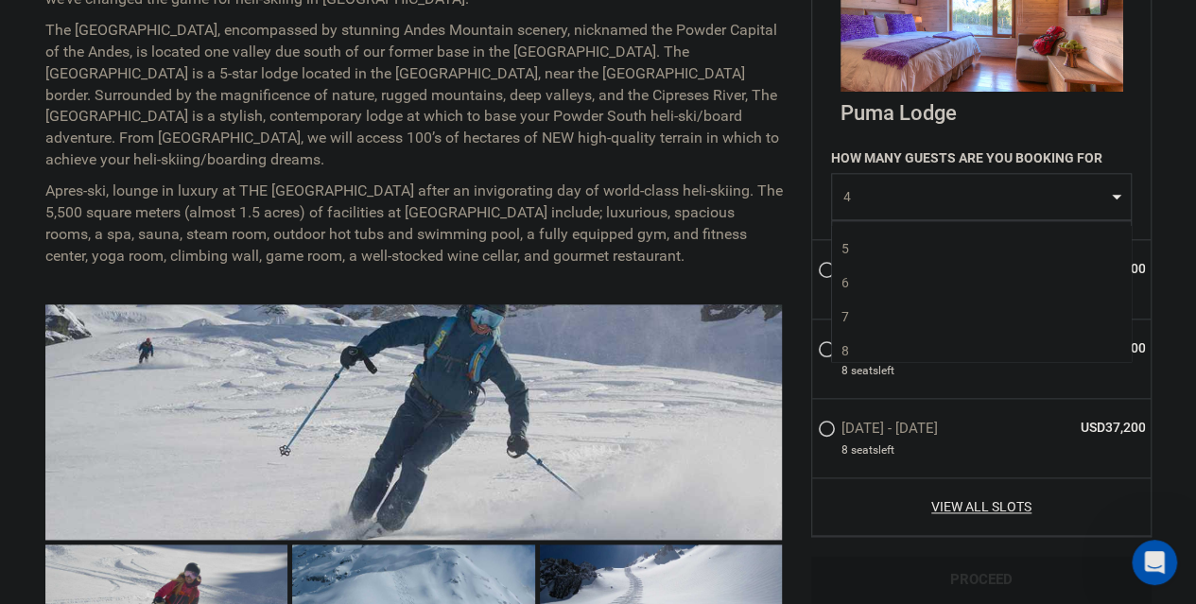
scroll to position [1135, 0]
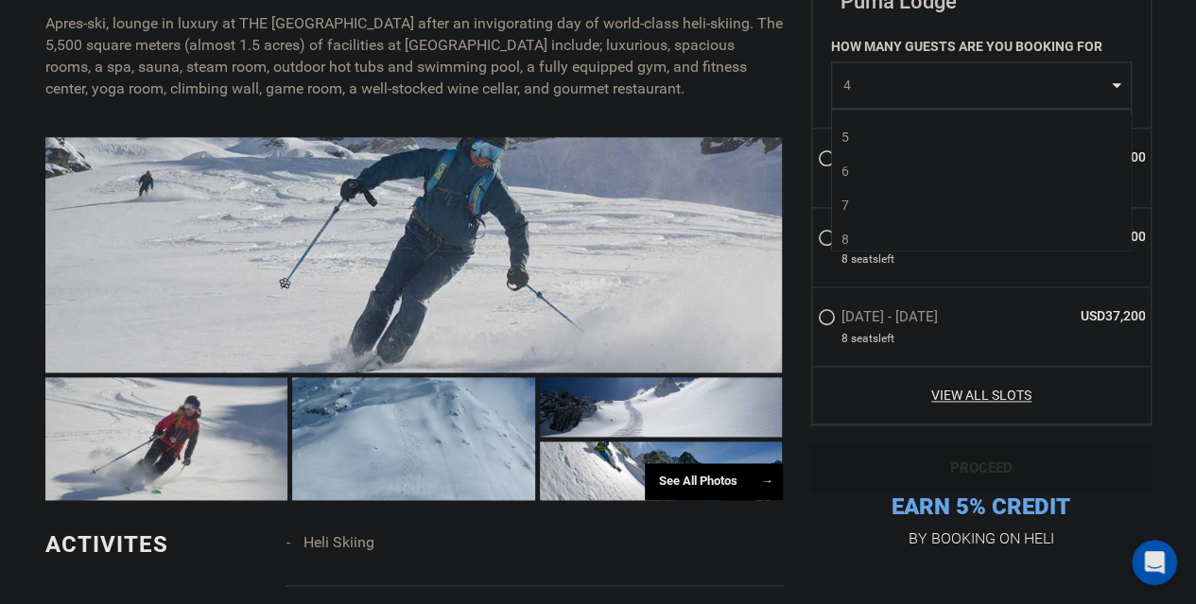
click at [885, 234] on link "8" at bounding box center [981, 239] width 299 height 34
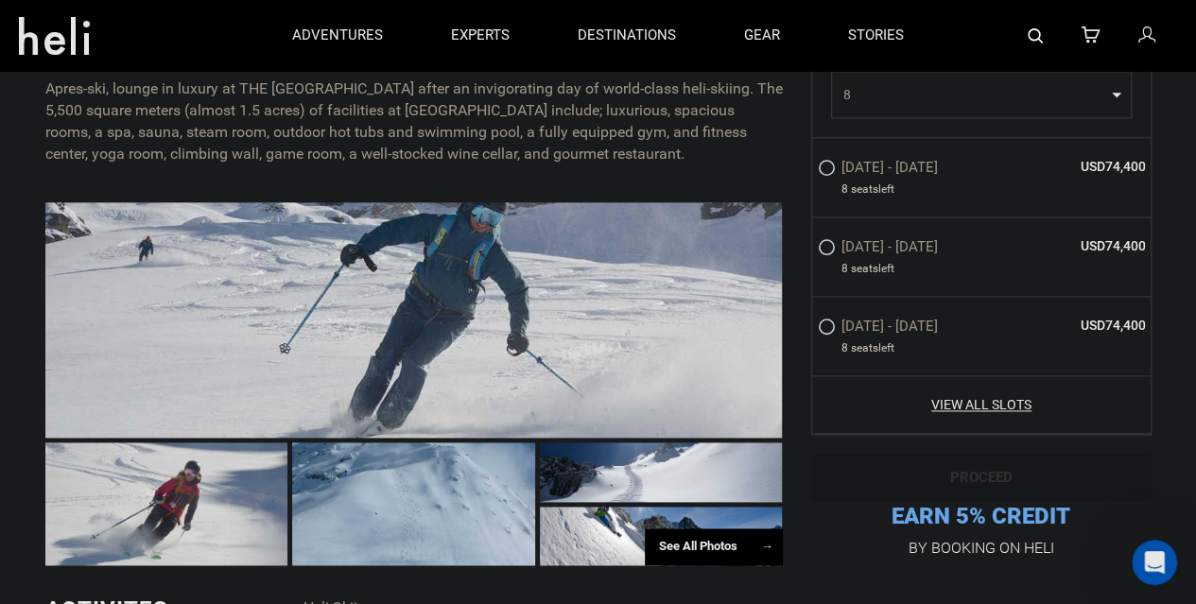
scroll to position [1040, 0]
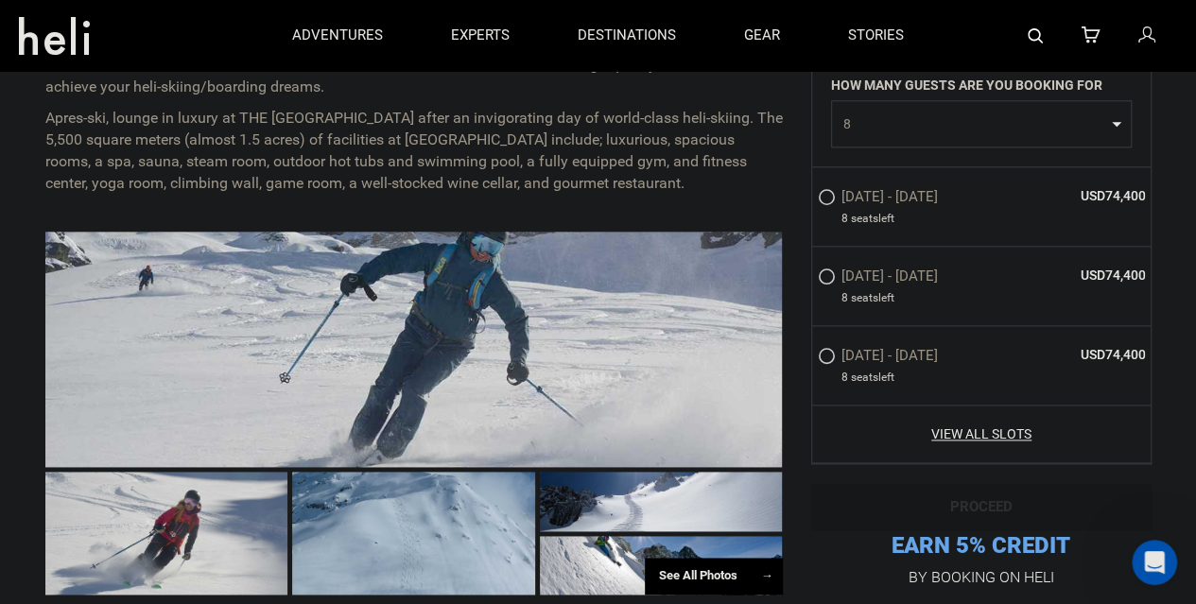
click at [932, 136] on button "8" at bounding box center [981, 123] width 301 height 47
click at [925, 164] on link "1" at bounding box center [981, 164] width 299 height 34
select select "1"
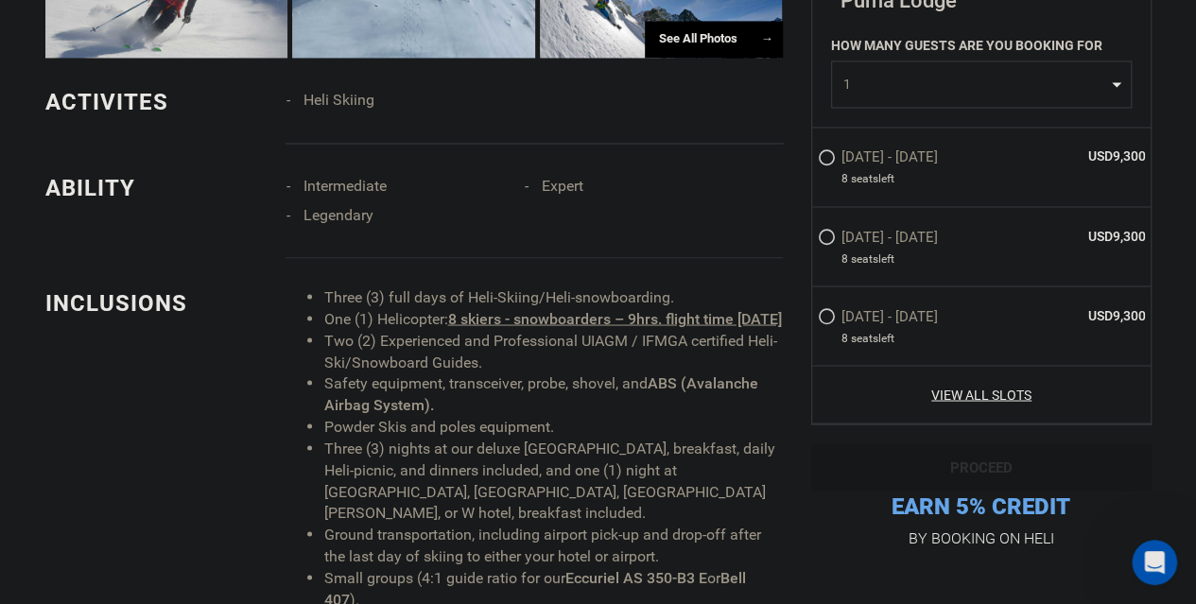
scroll to position [1607, 0]
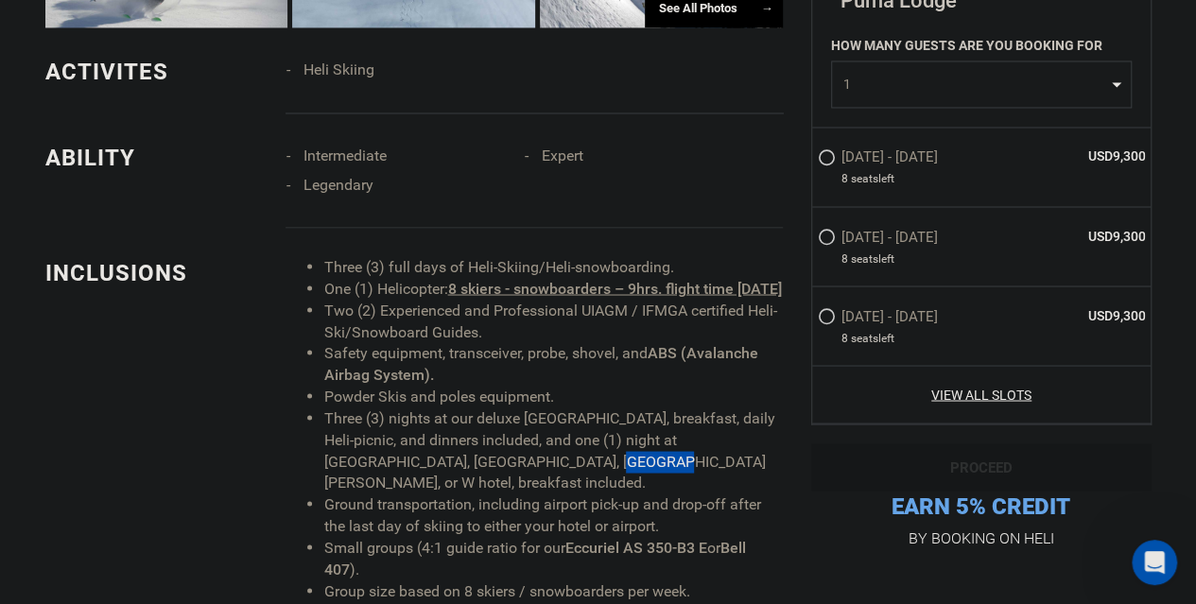
drag, startPoint x: 496, startPoint y: 460, endPoint x: 543, endPoint y: 459, distance: 46.3
click at [543, 459] on li "Three (3) nights at our deluxe [GEOGRAPHIC_DATA], breakfast, daily Heli-picnic,…" at bounding box center [552, 451] width 459 height 86
click at [694, 454] on li "Three (3) nights at our deluxe [GEOGRAPHIC_DATA], breakfast, daily Heli-picnic,…" at bounding box center [552, 451] width 459 height 86
drag, startPoint x: 358, startPoint y: 485, endPoint x: 443, endPoint y: 487, distance: 85.1
click at [442, 494] on li "Ground transportation, including airport pick-up and drop-off after the last da…" at bounding box center [552, 515] width 459 height 43
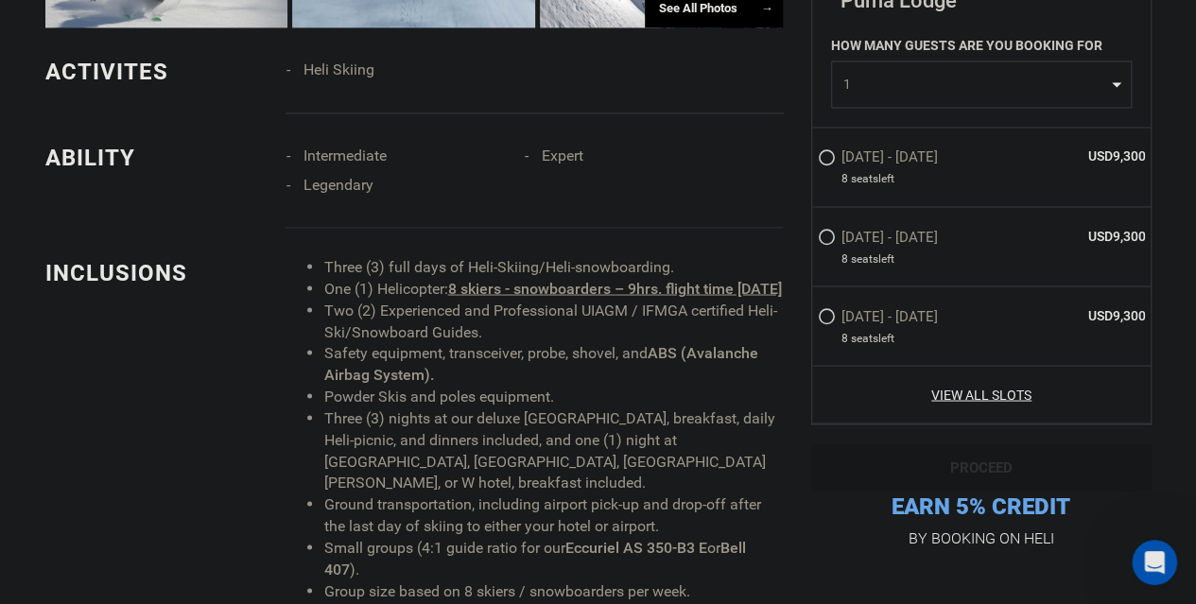
click at [516, 494] on li "Ground transportation, including airport pick-up and drop-off after the last da…" at bounding box center [552, 515] width 459 height 43
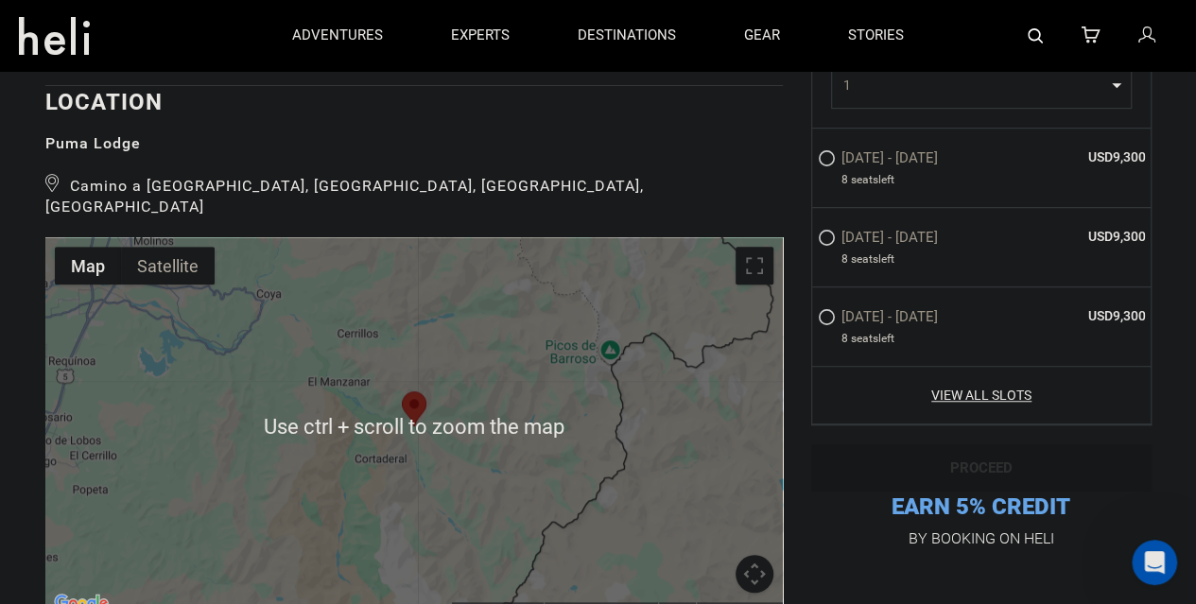
scroll to position [4066, 0]
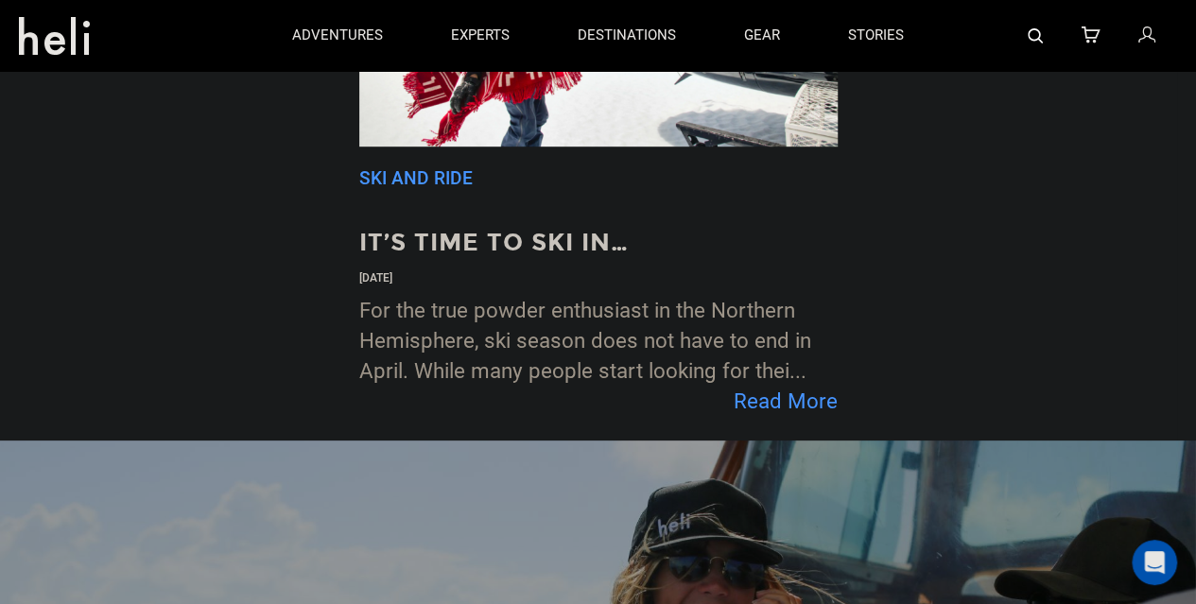
scroll to position [3851, 0]
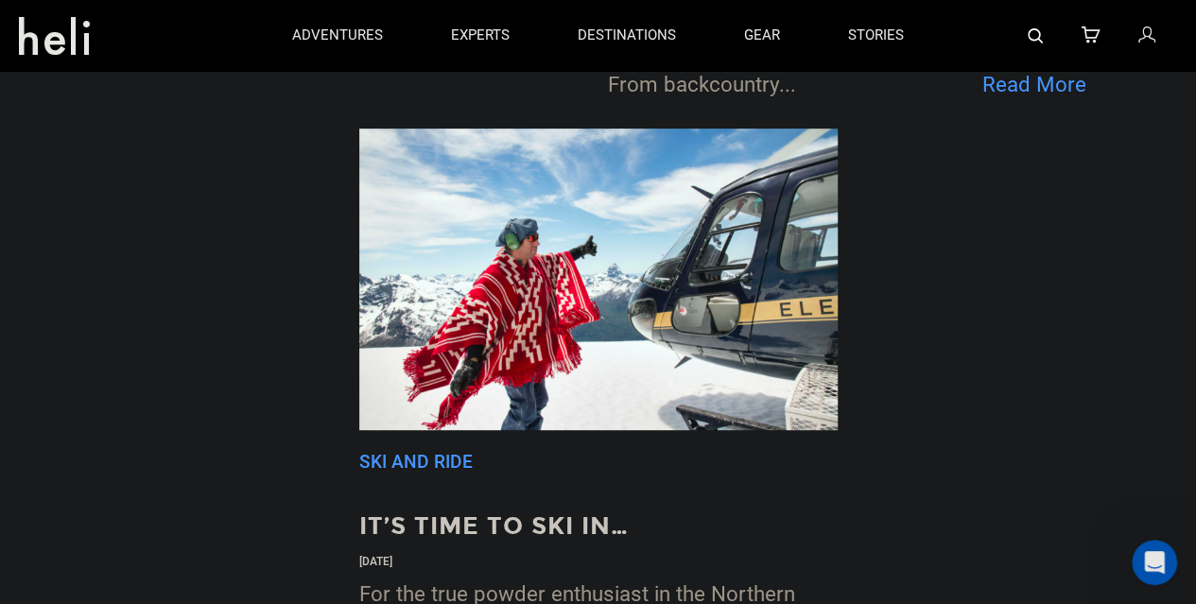
click at [423, 451] on link "Ski and Ride" at bounding box center [415, 462] width 113 height 22
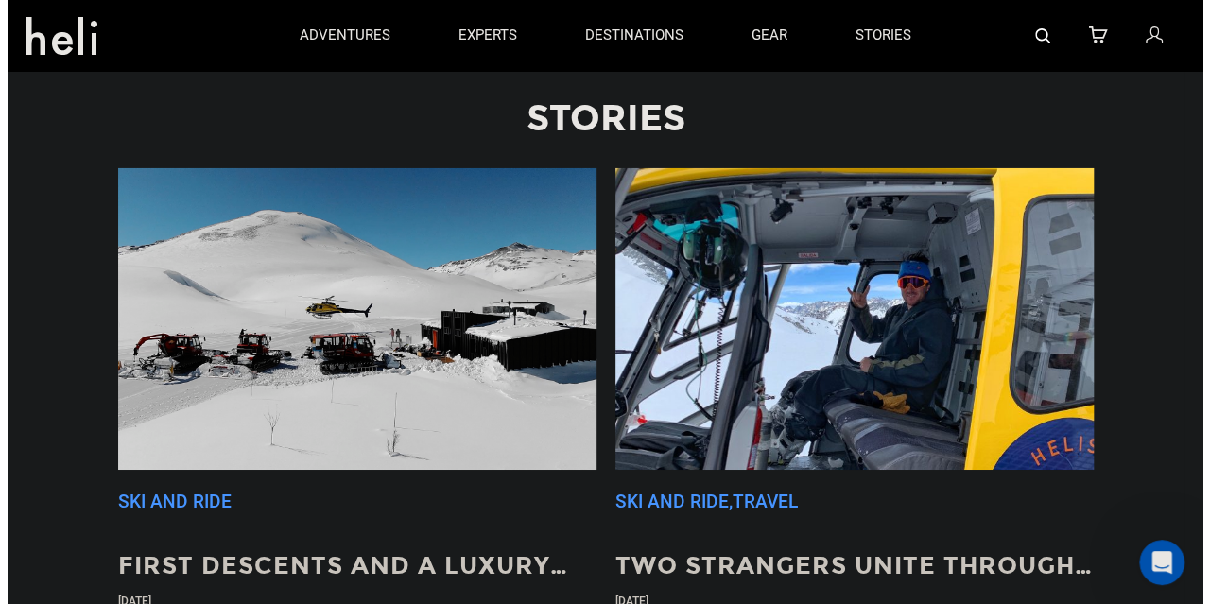
scroll to position [3095, 0]
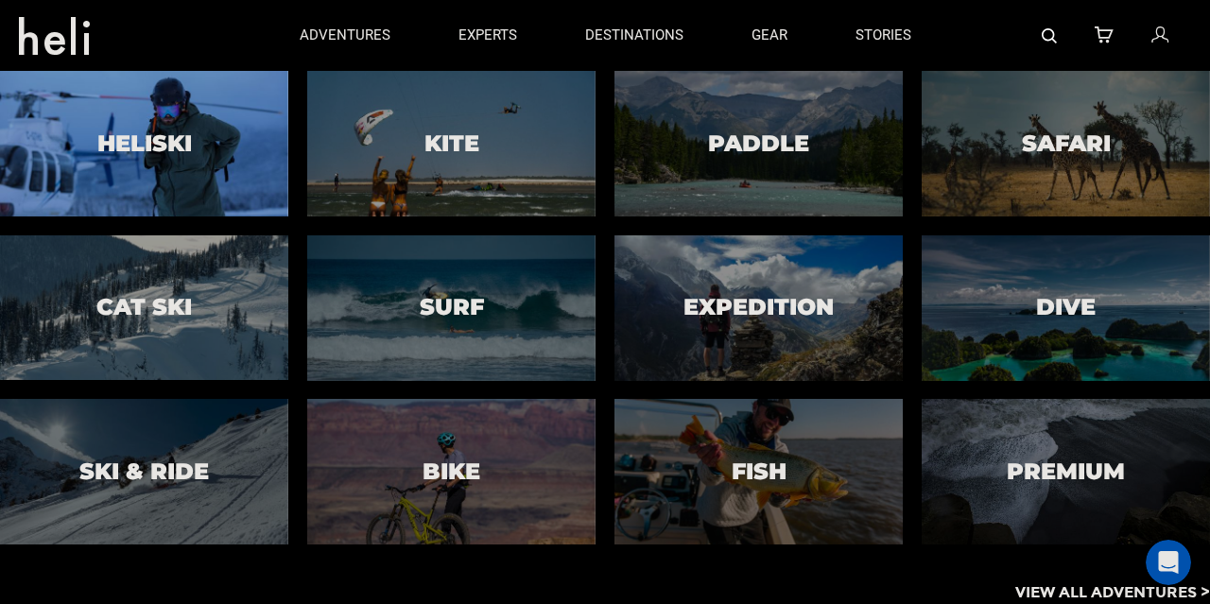
click at [198, 151] on div at bounding box center [144, 143] width 294 height 148
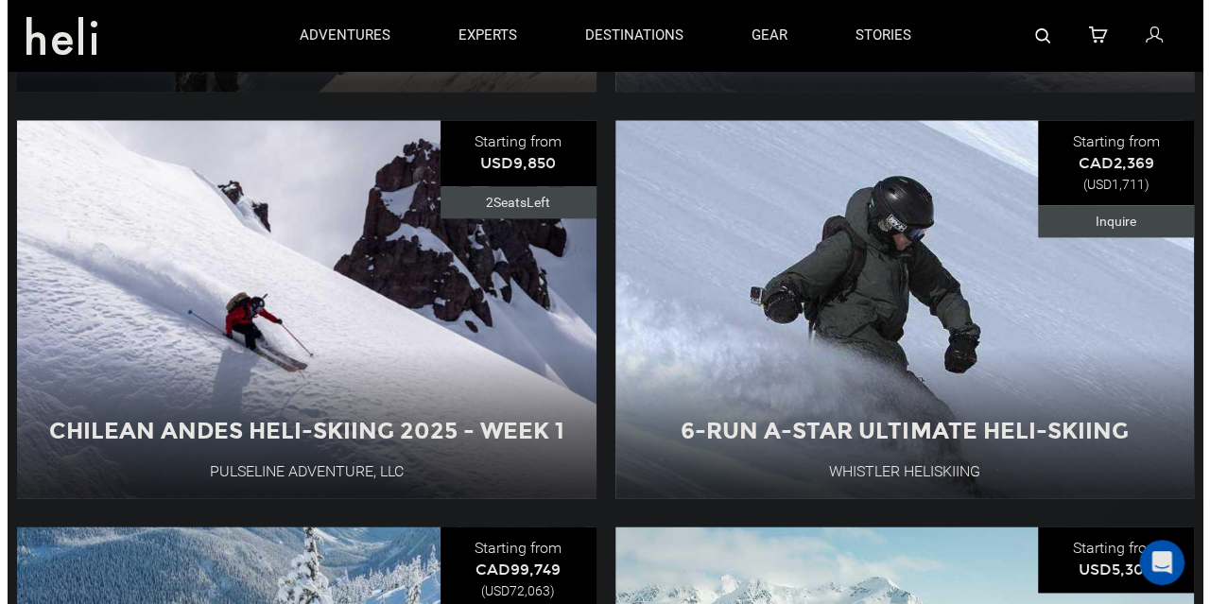
scroll to position [945, 0]
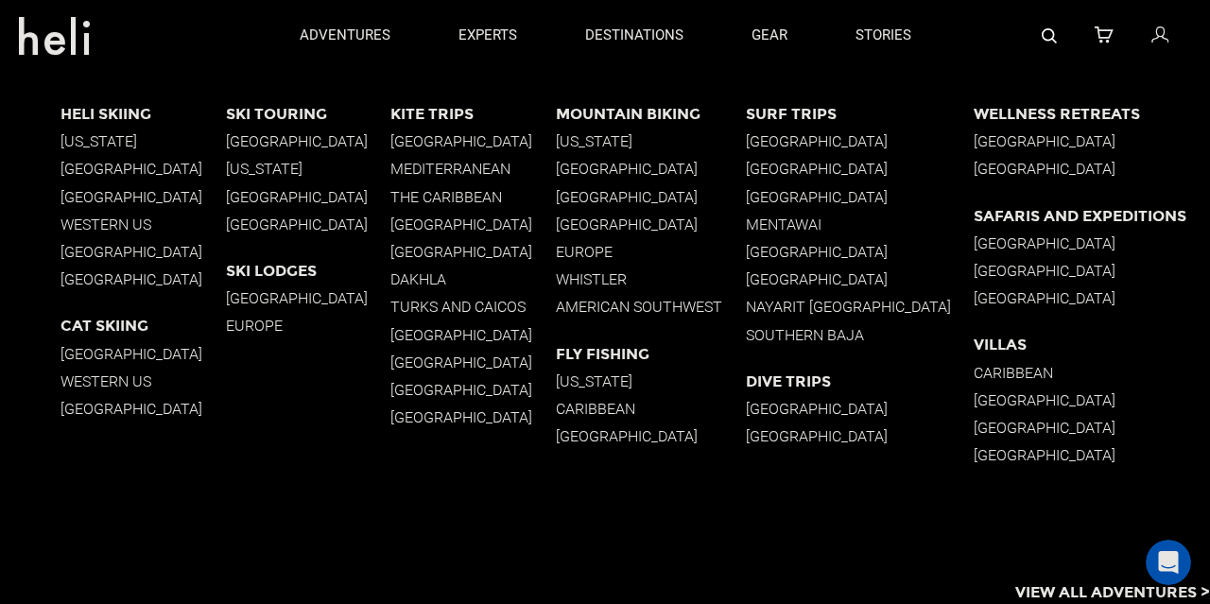
click at [138, 194] on p "[GEOGRAPHIC_DATA]" at bounding box center [143, 197] width 165 height 18
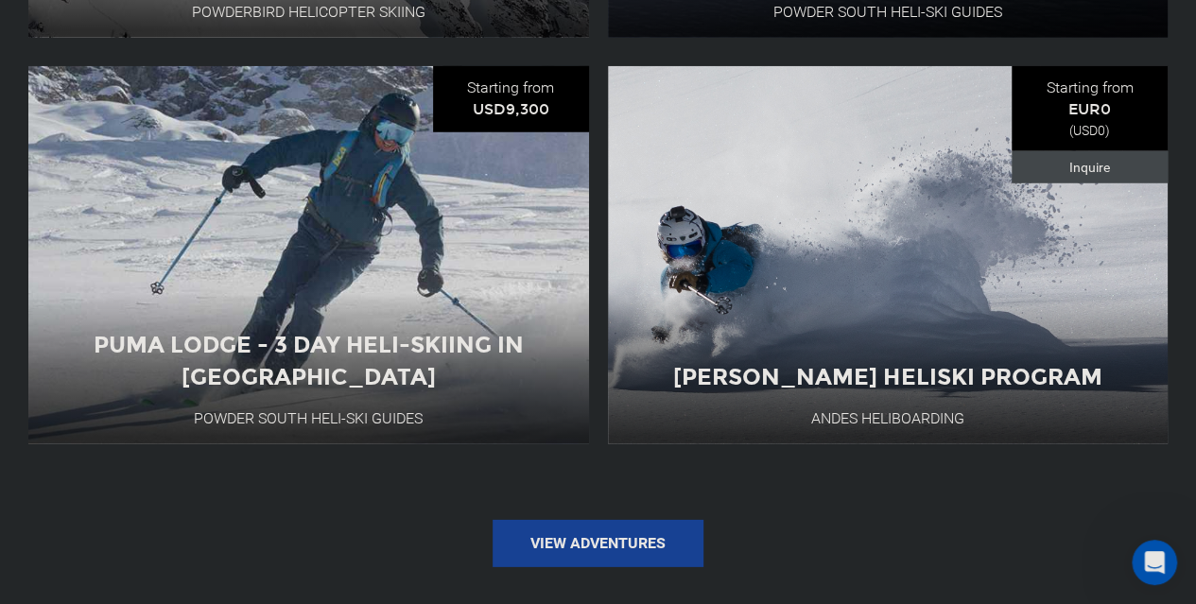
scroll to position [2742, 0]
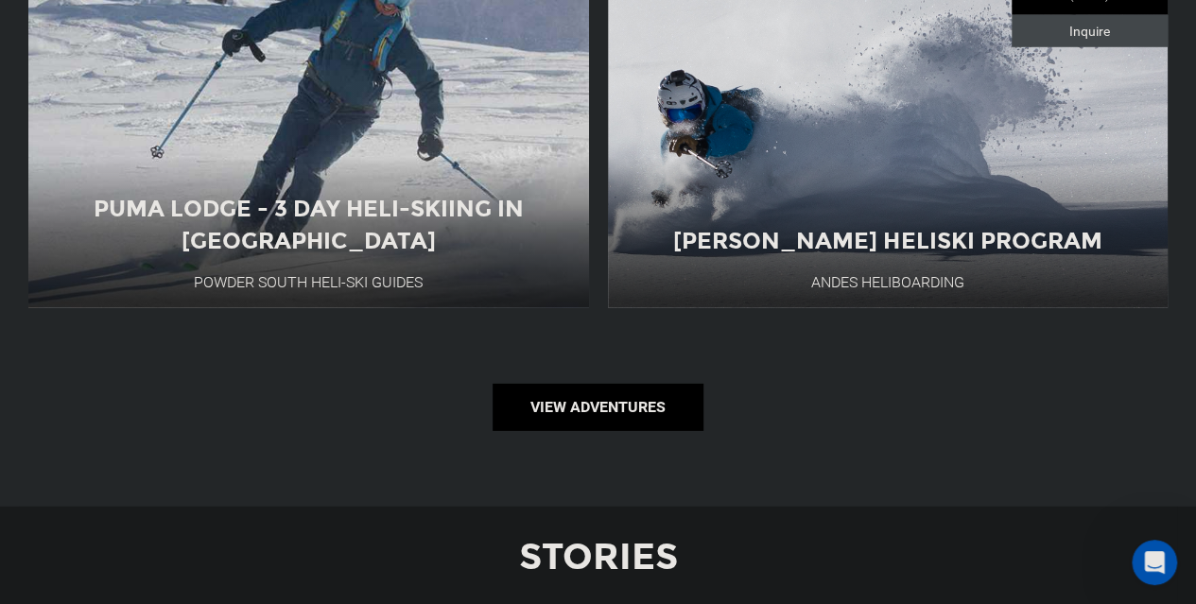
click at [631, 390] on link "View Adventures" at bounding box center [598, 407] width 211 height 47
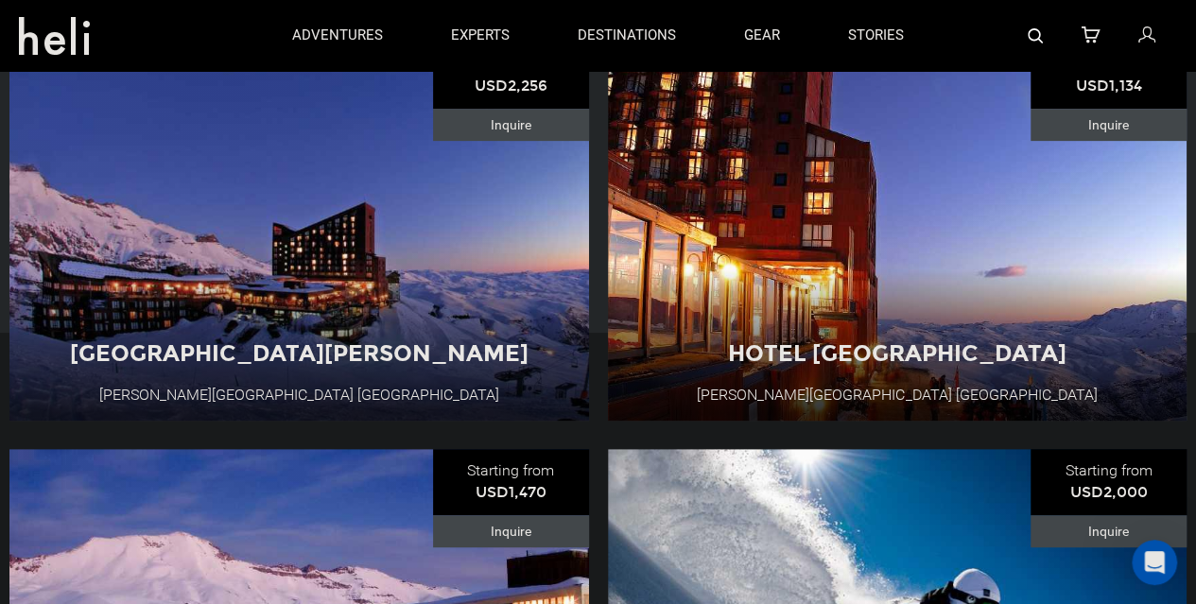
scroll to position [251, 0]
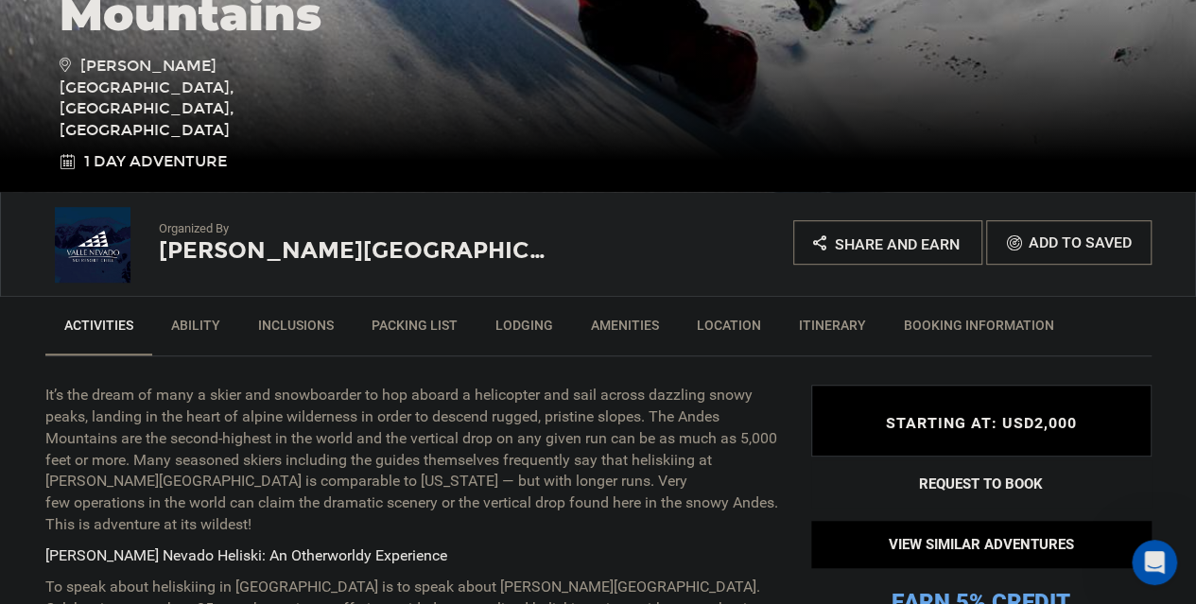
scroll to position [473, 0]
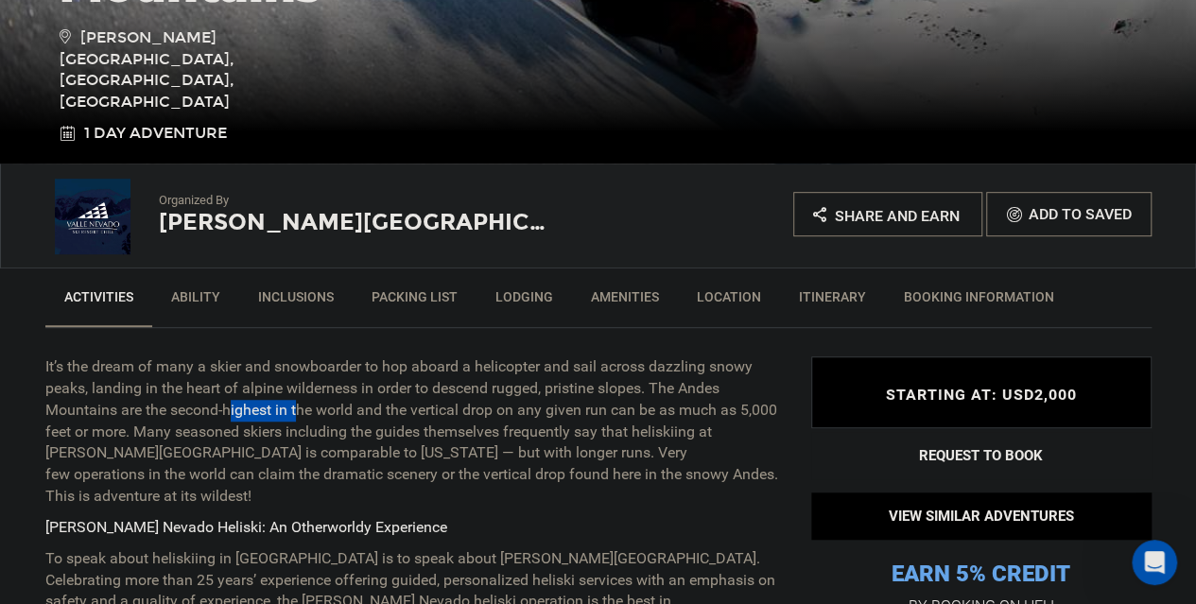
drag, startPoint x: 231, startPoint y: 408, endPoint x: 299, endPoint y: 418, distance: 68.9
click at [299, 418] on p "It’s the dream of many a skier and snowboarder to hop aboard a helicopter and s…" at bounding box center [413, 431] width 737 height 151
click at [323, 423] on p "It’s the dream of many a skier and snowboarder to hop aboard a helicopter and s…" at bounding box center [413, 431] width 737 height 151
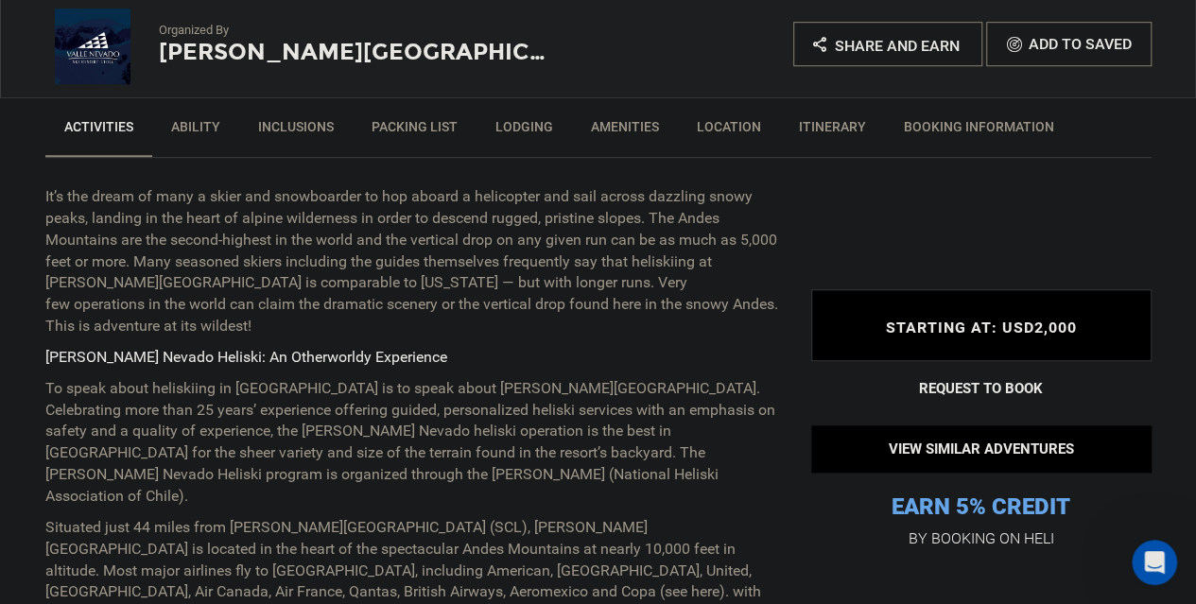
scroll to position [662, 0]
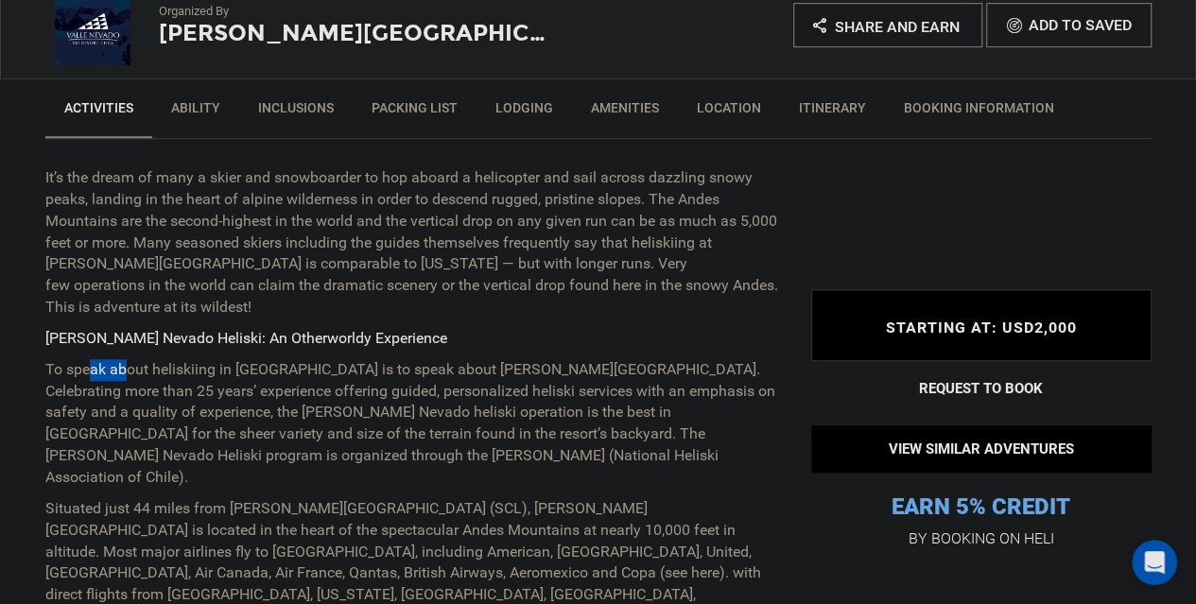
drag, startPoint x: 87, startPoint y: 345, endPoint x: 138, endPoint y: 352, distance: 51.5
click at [123, 359] on p "To speak about heliskiing in [GEOGRAPHIC_DATA] is to speak about [PERSON_NAME][…" at bounding box center [413, 424] width 737 height 130
click at [240, 368] on p "To speak about heliskiing in [GEOGRAPHIC_DATA] is to speak about [PERSON_NAME][…" at bounding box center [413, 424] width 737 height 130
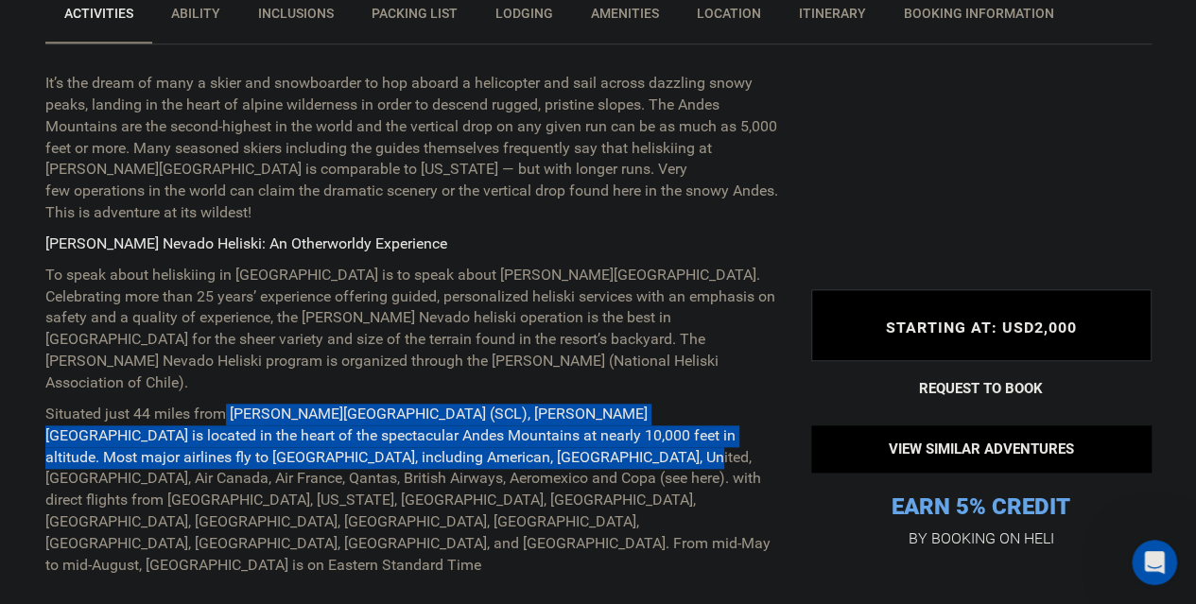
drag, startPoint x: 219, startPoint y: 377, endPoint x: 410, endPoint y: 404, distance: 192.8
click at [410, 404] on p "Situated just 44 miles from [PERSON_NAME][GEOGRAPHIC_DATA] (SCL), [PERSON_NAME]…" at bounding box center [413, 490] width 737 height 173
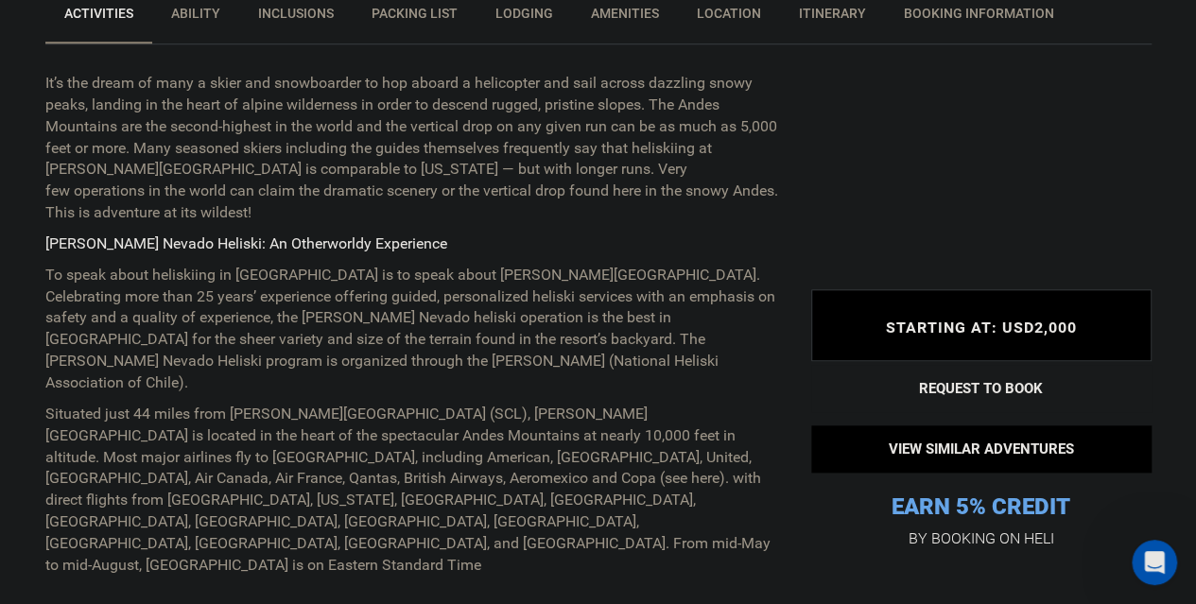
click at [452, 410] on p "Situated just 44 miles from [PERSON_NAME][GEOGRAPHIC_DATA] (SCL), [PERSON_NAME]…" at bounding box center [413, 490] width 737 height 173
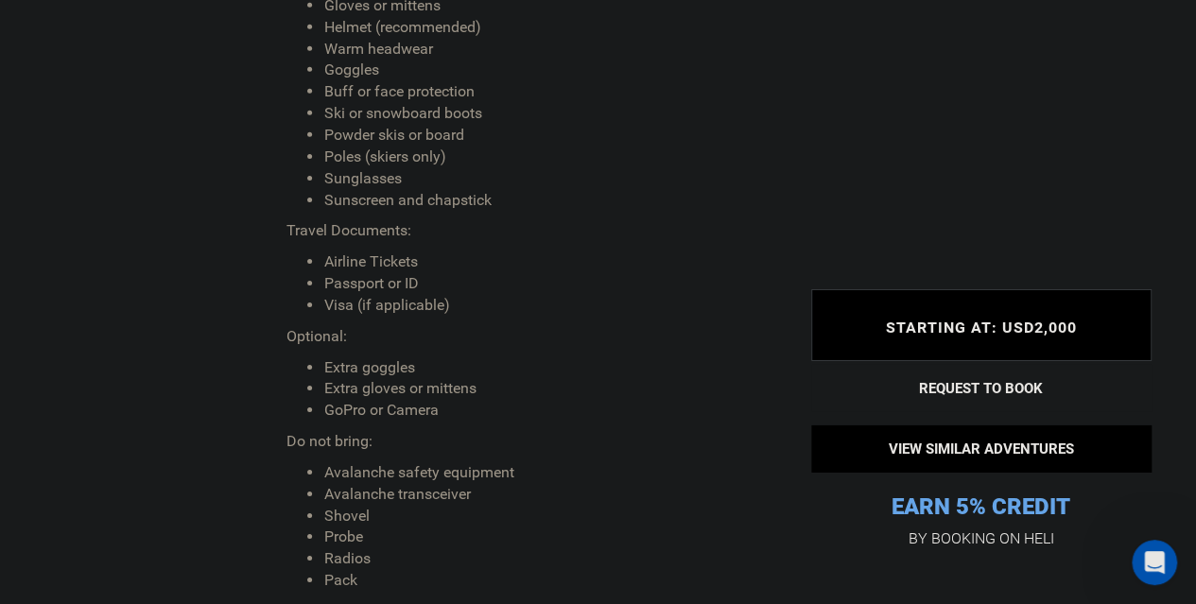
scroll to position [3120, 0]
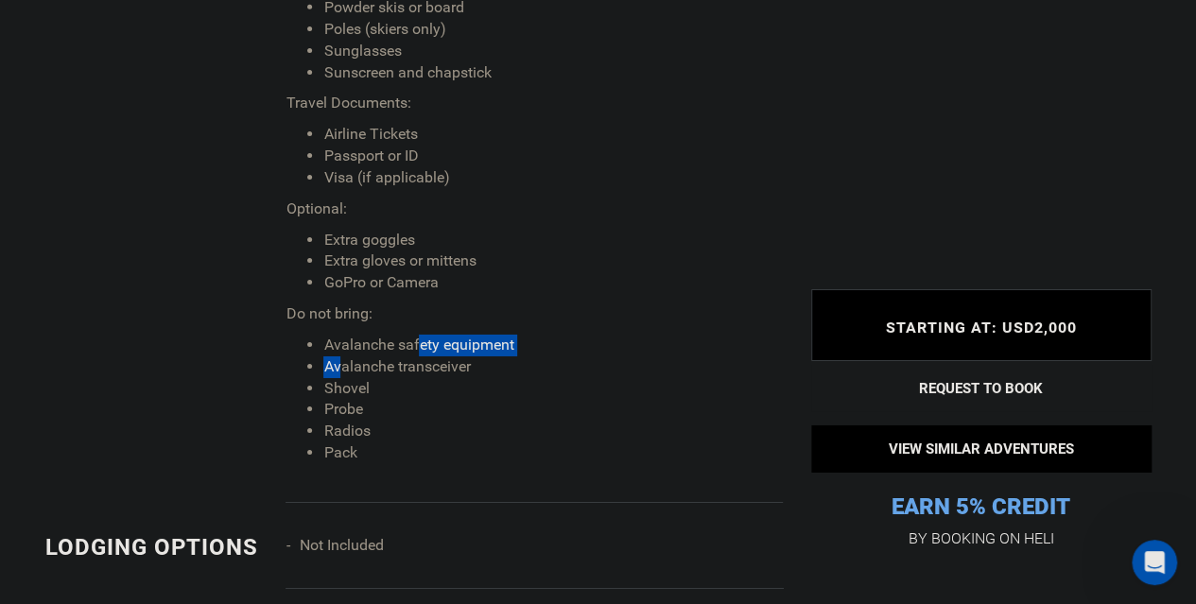
drag, startPoint x: 338, startPoint y: 249, endPoint x: 445, endPoint y: 243, distance: 107.9
click at [427, 335] on ul "Avalanche safety equipment Avalanche transceiver Shovel Probe Radios Pack" at bounding box center [534, 400] width 496 height 130
click at [499, 356] on li "Avalanche transceiver" at bounding box center [552, 367] width 459 height 22
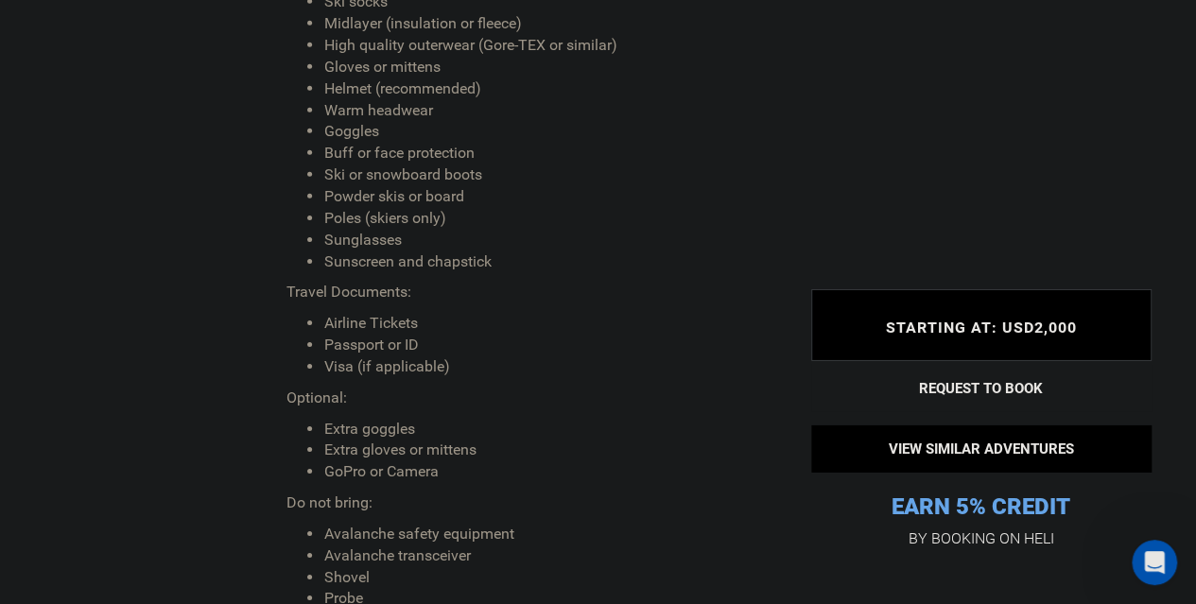
scroll to position [3026, 0]
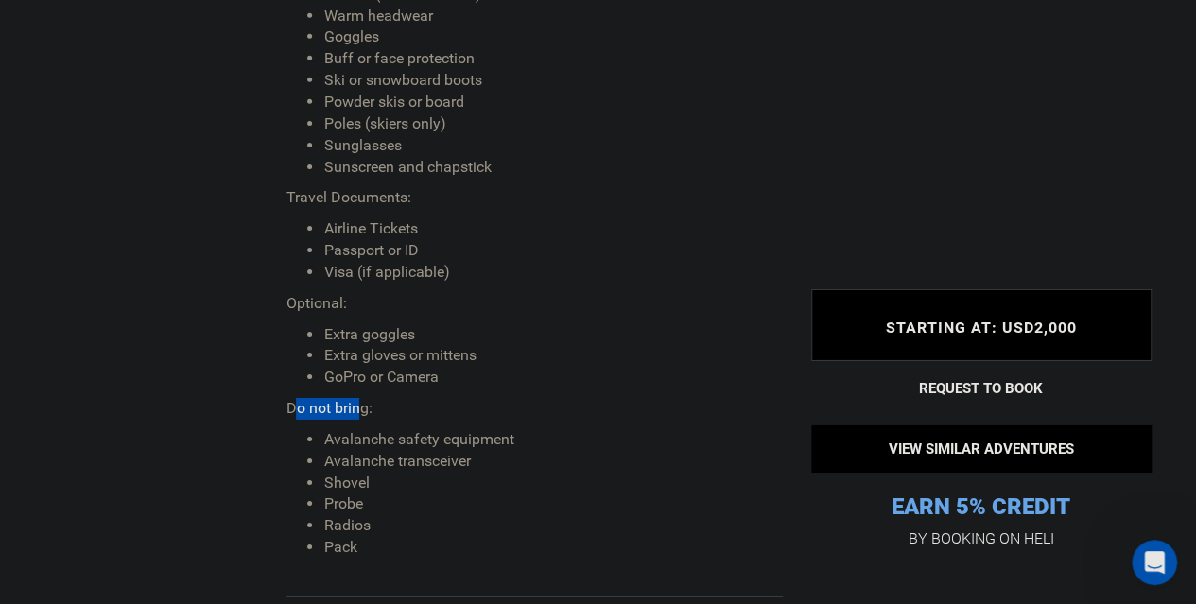
drag, startPoint x: 292, startPoint y: 299, endPoint x: 403, endPoint y: 306, distance: 110.9
click at [365, 398] on p "Do not bring:" at bounding box center [534, 409] width 496 height 22
click at [403, 398] on p "Do not bring:" at bounding box center [534, 409] width 496 height 22
drag, startPoint x: 477, startPoint y: 351, endPoint x: 448, endPoint y: 353, distance: 28.4
click at [448, 451] on li "Avalanche transceiver" at bounding box center [552, 462] width 459 height 22
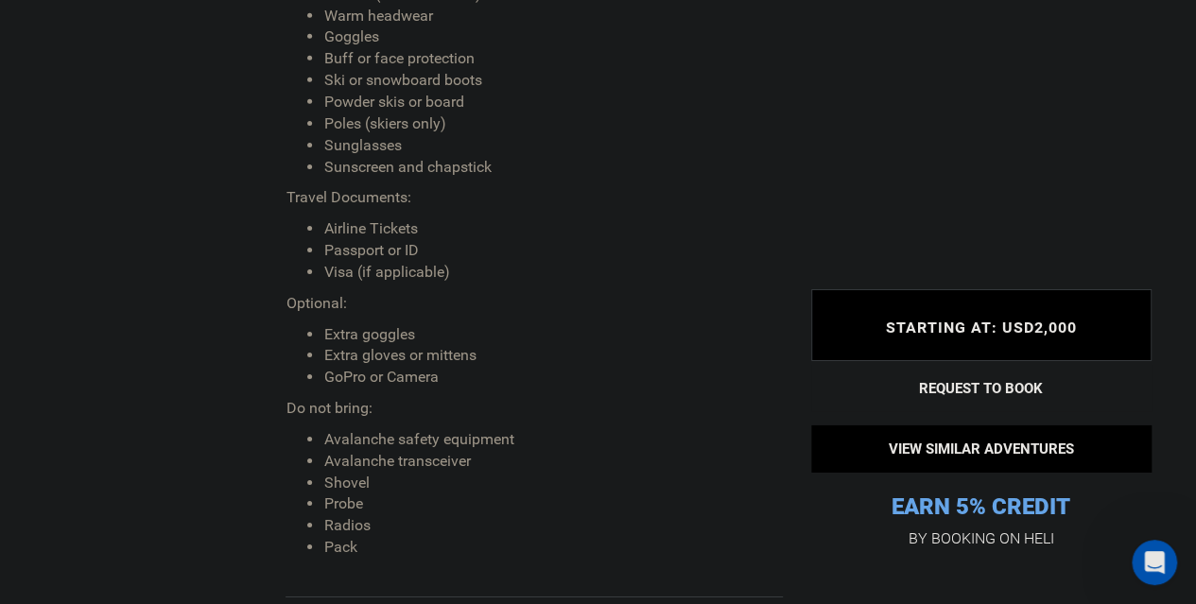
click at [420, 473] on li "Shovel" at bounding box center [552, 484] width 459 height 22
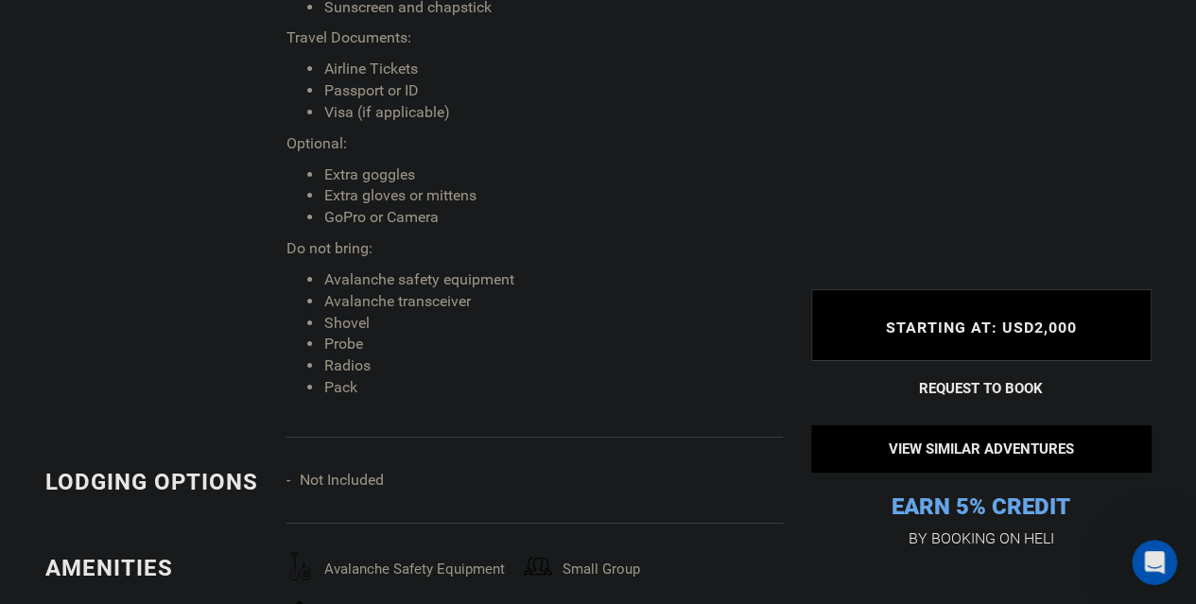
scroll to position [3215, 0]
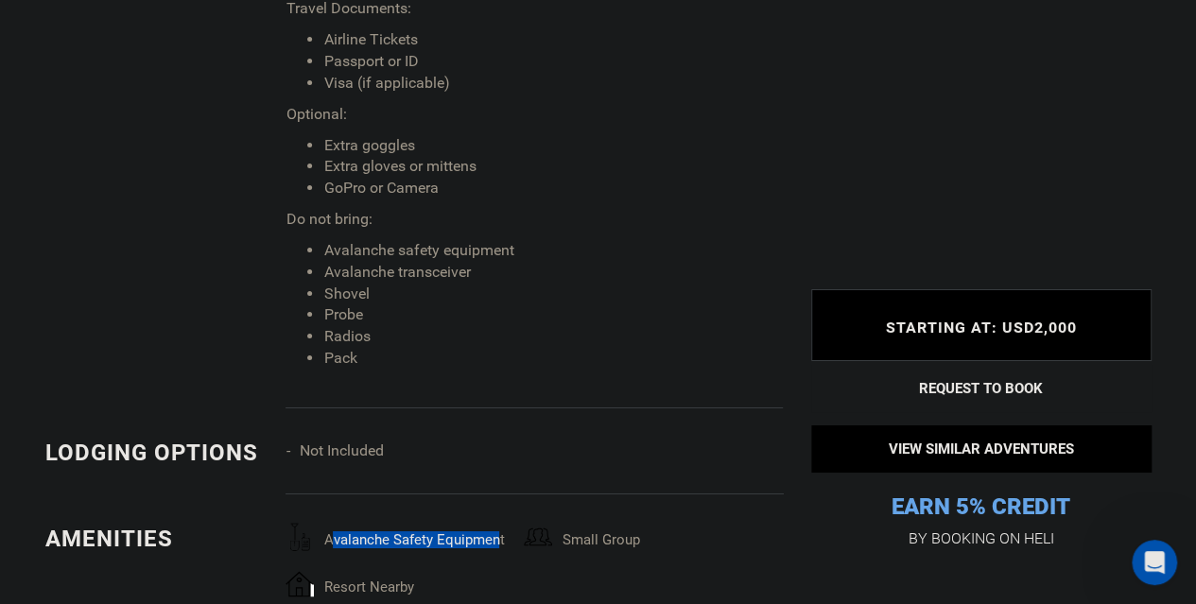
drag, startPoint x: 333, startPoint y: 428, endPoint x: 497, endPoint y: 423, distance: 164.6
click at [497, 523] on span "avalanche safety equipment" at bounding box center [419, 535] width 210 height 25
click at [560, 523] on span "small group" at bounding box center [657, 535] width 210 height 25
click at [426, 570] on li "resort nearby" at bounding box center [405, 584] width 238 height 28
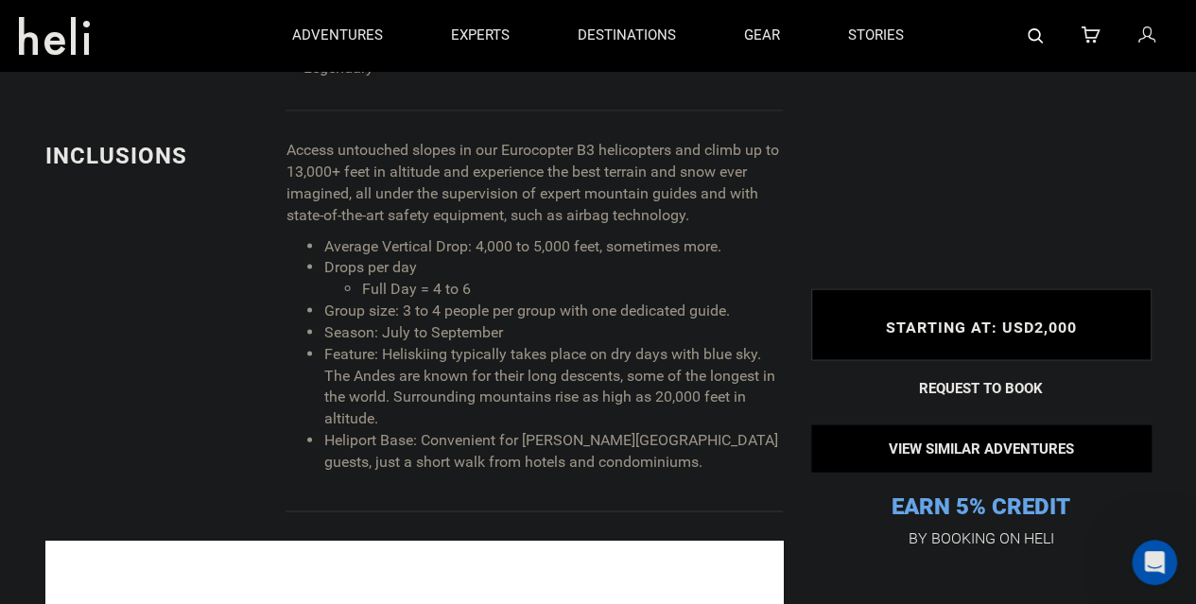
scroll to position [1607, 0]
